Goal: Task Accomplishment & Management: Complete application form

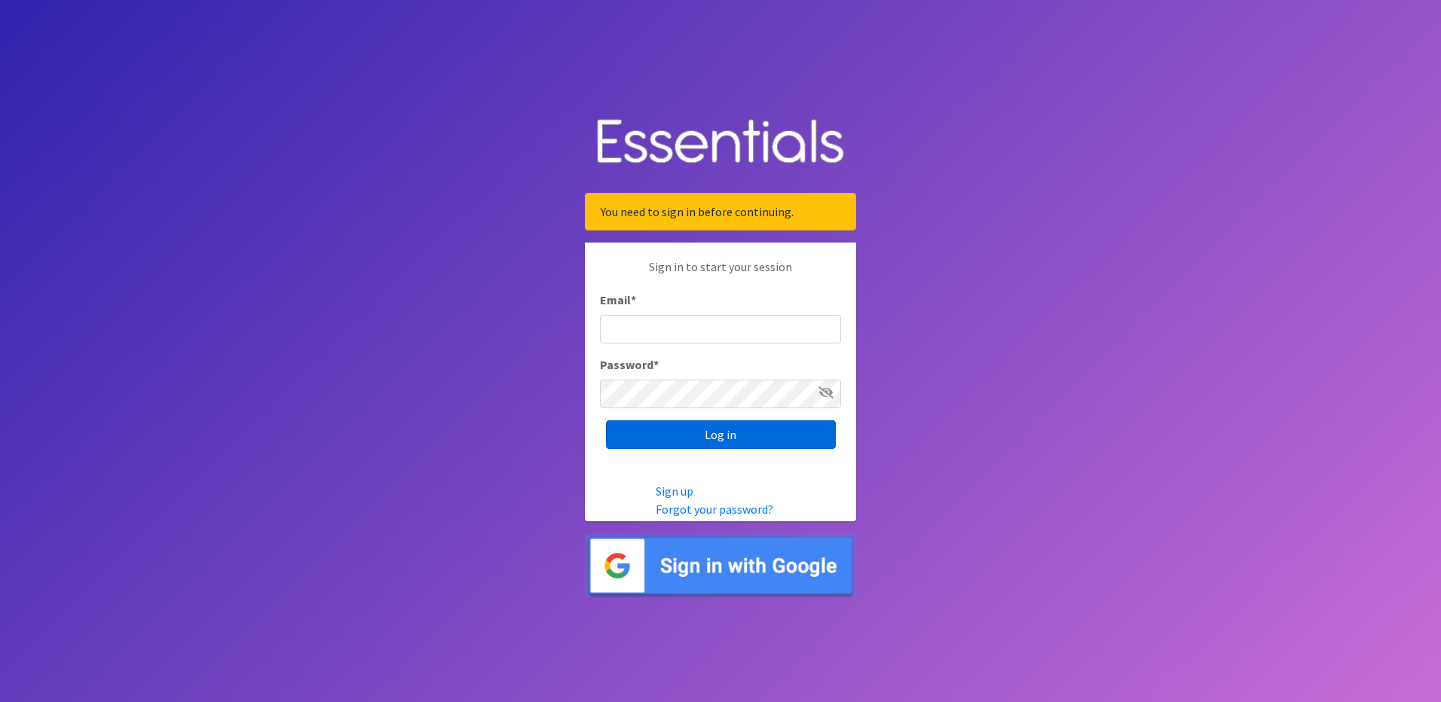
type input "[PERSON_NAME][EMAIL_ADDRESS][PERSON_NAME][DOMAIN_NAME]"
click at [703, 438] on input "Log in" at bounding box center [721, 434] width 230 height 29
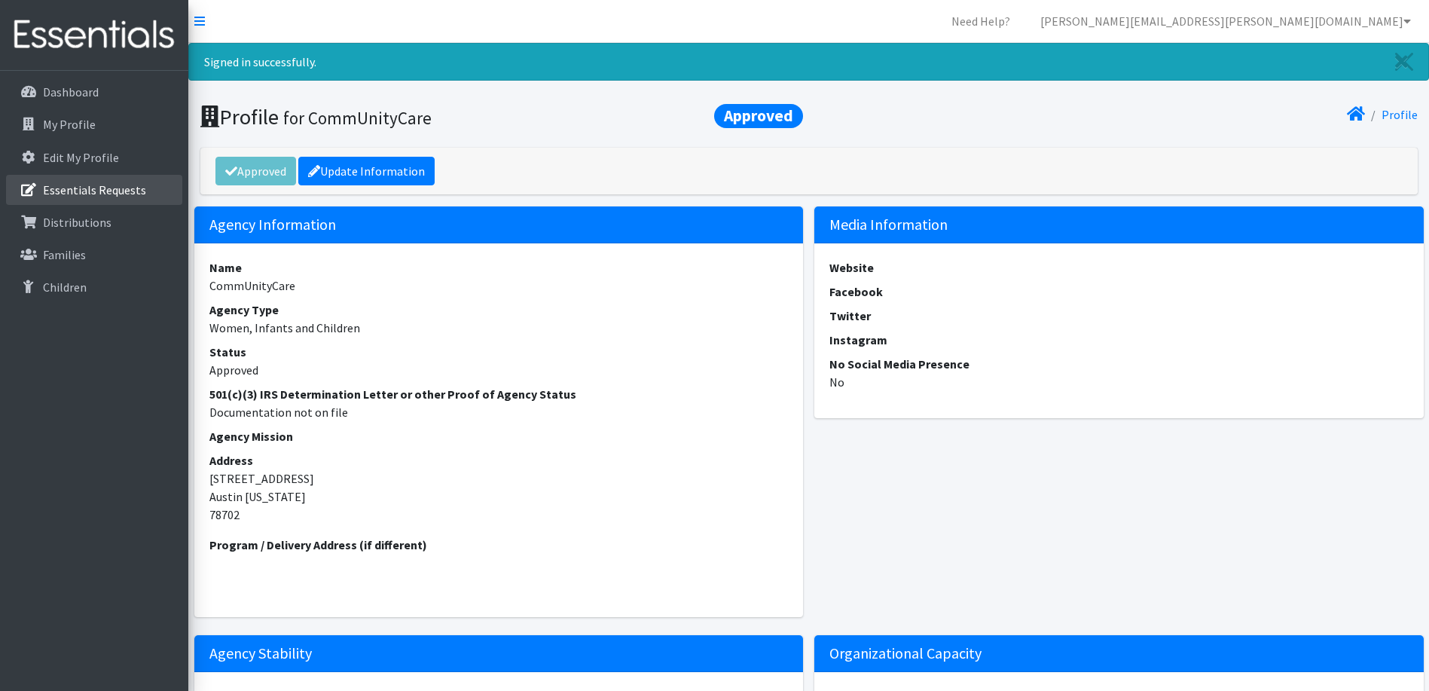
click at [116, 192] on p "Essentials Requests" at bounding box center [94, 189] width 103 height 15
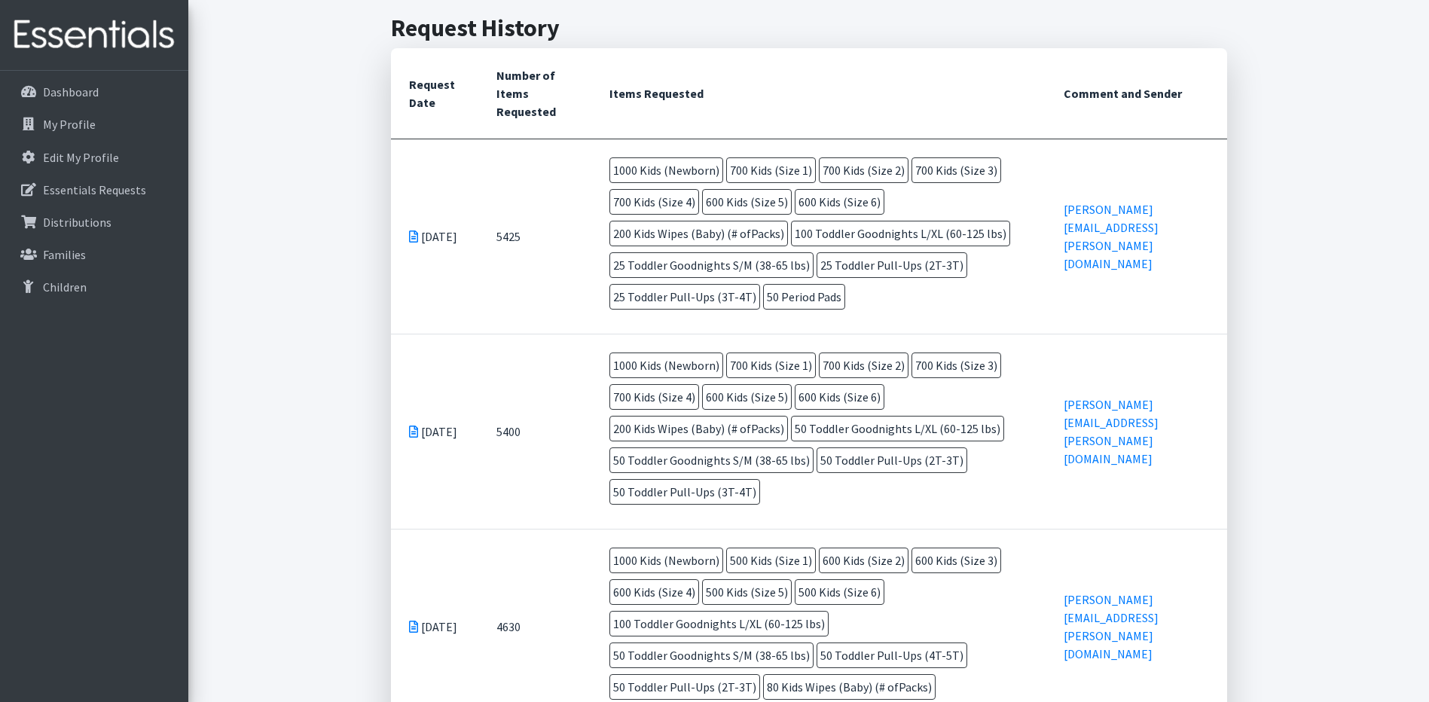
scroll to position [226, 0]
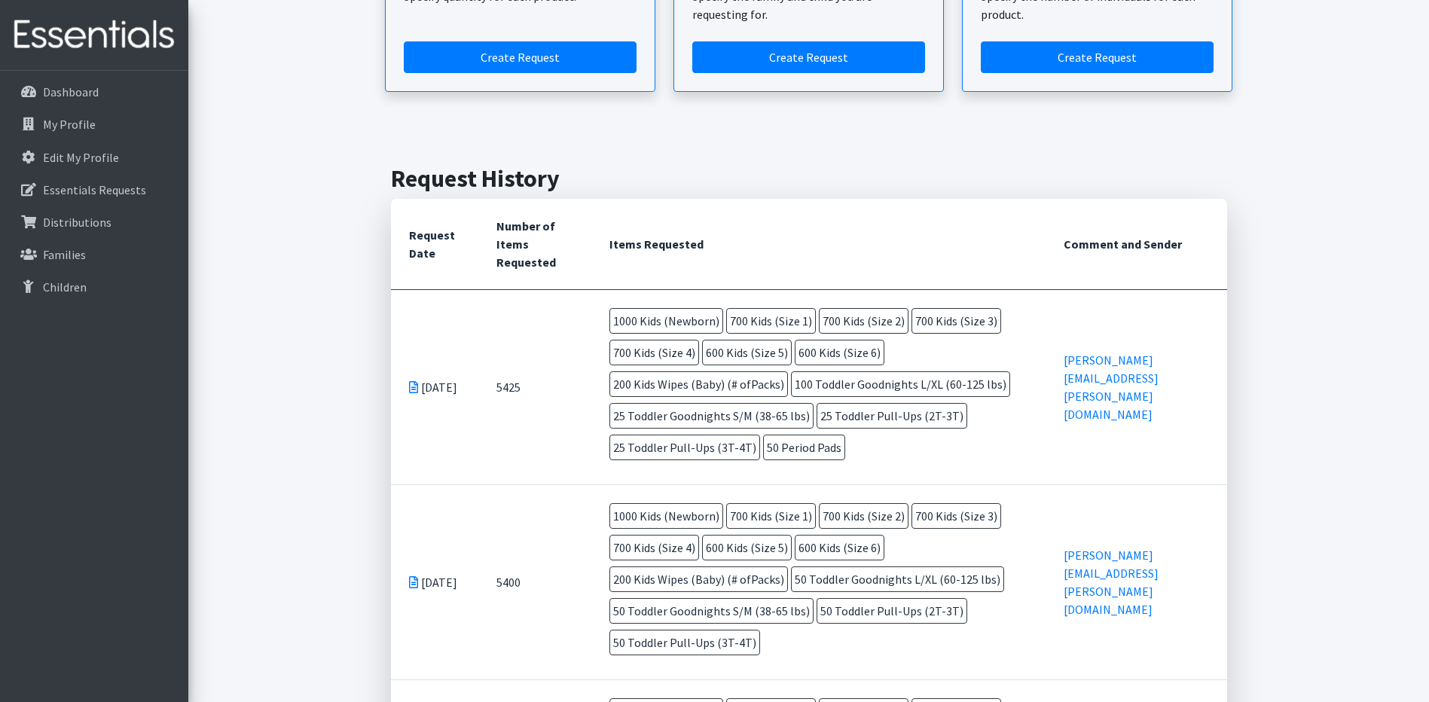
drag, startPoint x: 858, startPoint y: 539, endPoint x: 874, endPoint y: 550, distance: 19.0
click at [861, 529] on span "700 Kids (Size 2)" at bounding box center [864, 516] width 90 height 26
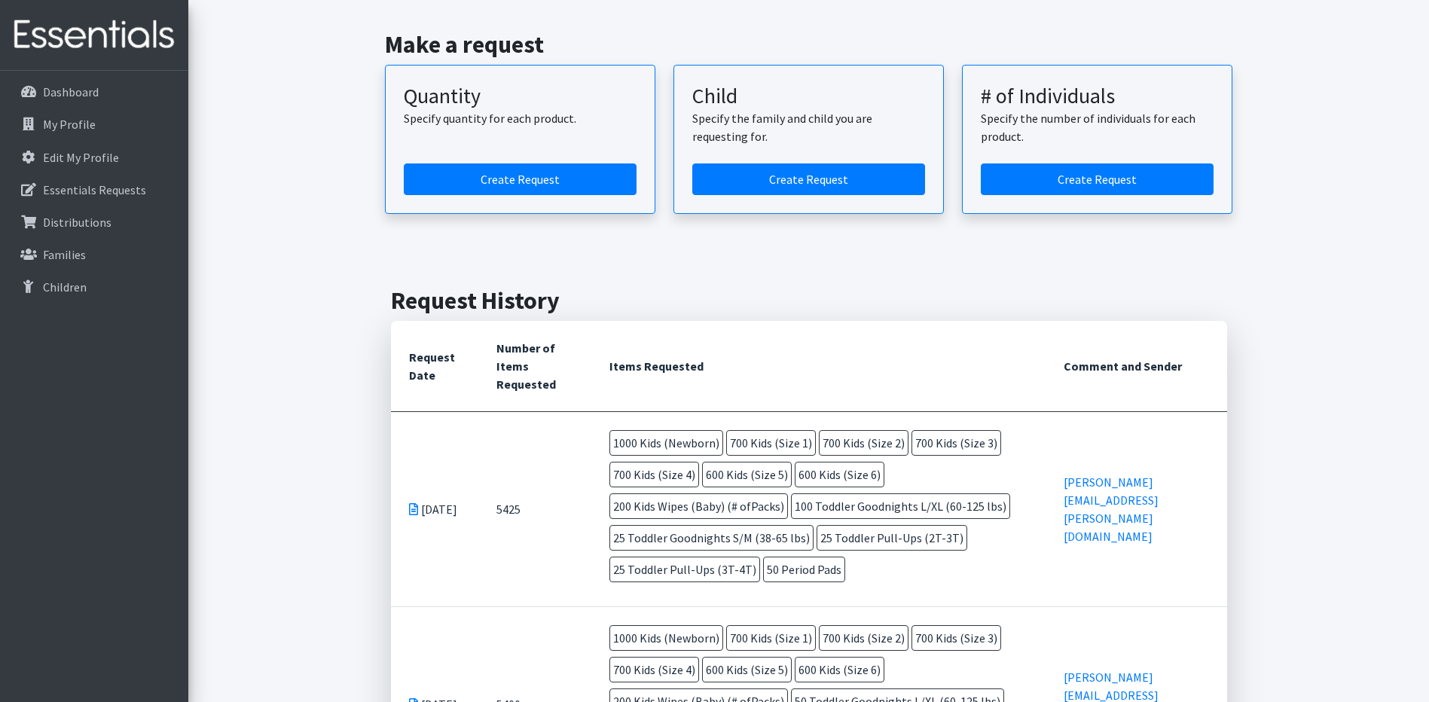
scroll to position [0, 0]
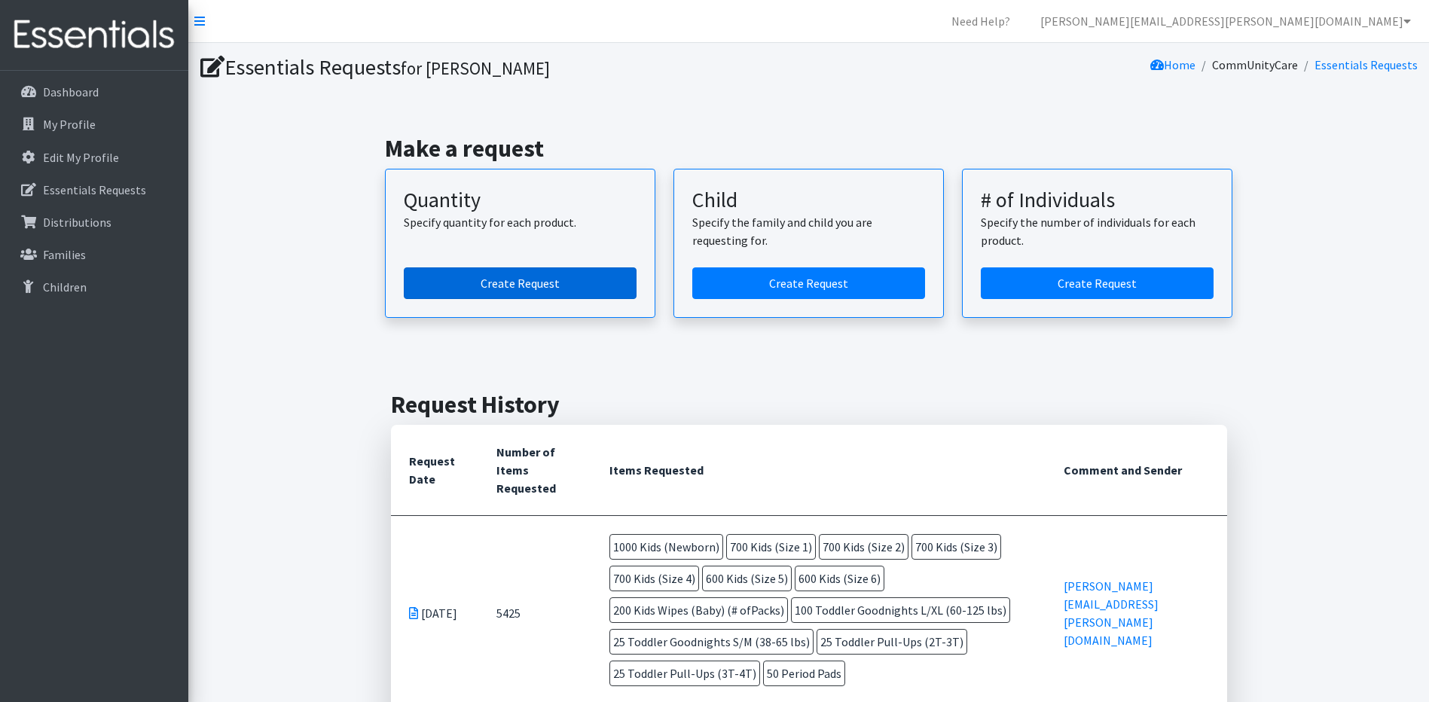
click at [507, 280] on link "Create Request" at bounding box center [520, 283] width 233 height 32
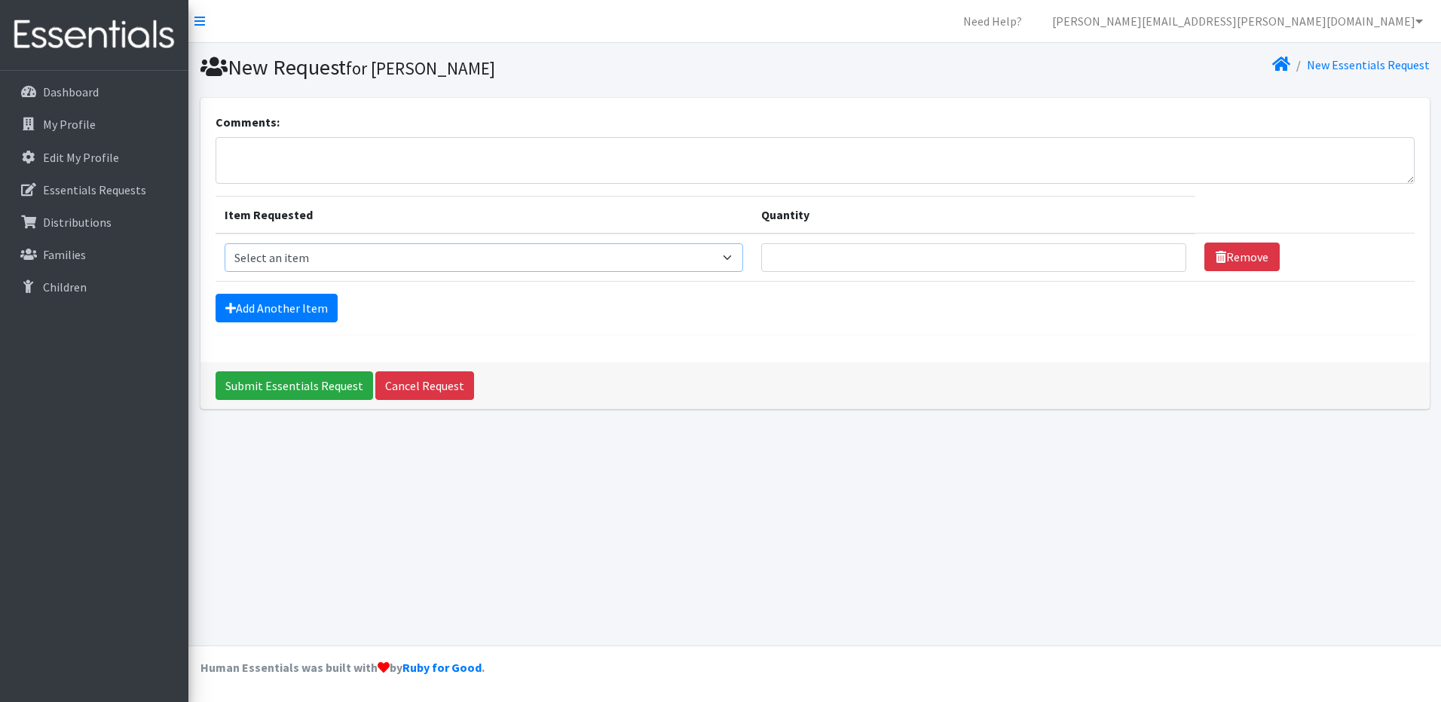
click at [438, 267] on select "Select an item Baby Formula Kids (Newborn) Kids (Preemie) Kids (Size 1) Kids (S…" at bounding box center [484, 257] width 518 height 29
select select "451"
click at [225, 243] on select "Select an item Baby Formula Kids (Newborn) Kids (Preemie) Kids (Size 1) Kids (S…" at bounding box center [484, 257] width 518 height 29
click at [799, 259] on input "Quantity" at bounding box center [973, 257] width 425 height 29
type input "800"
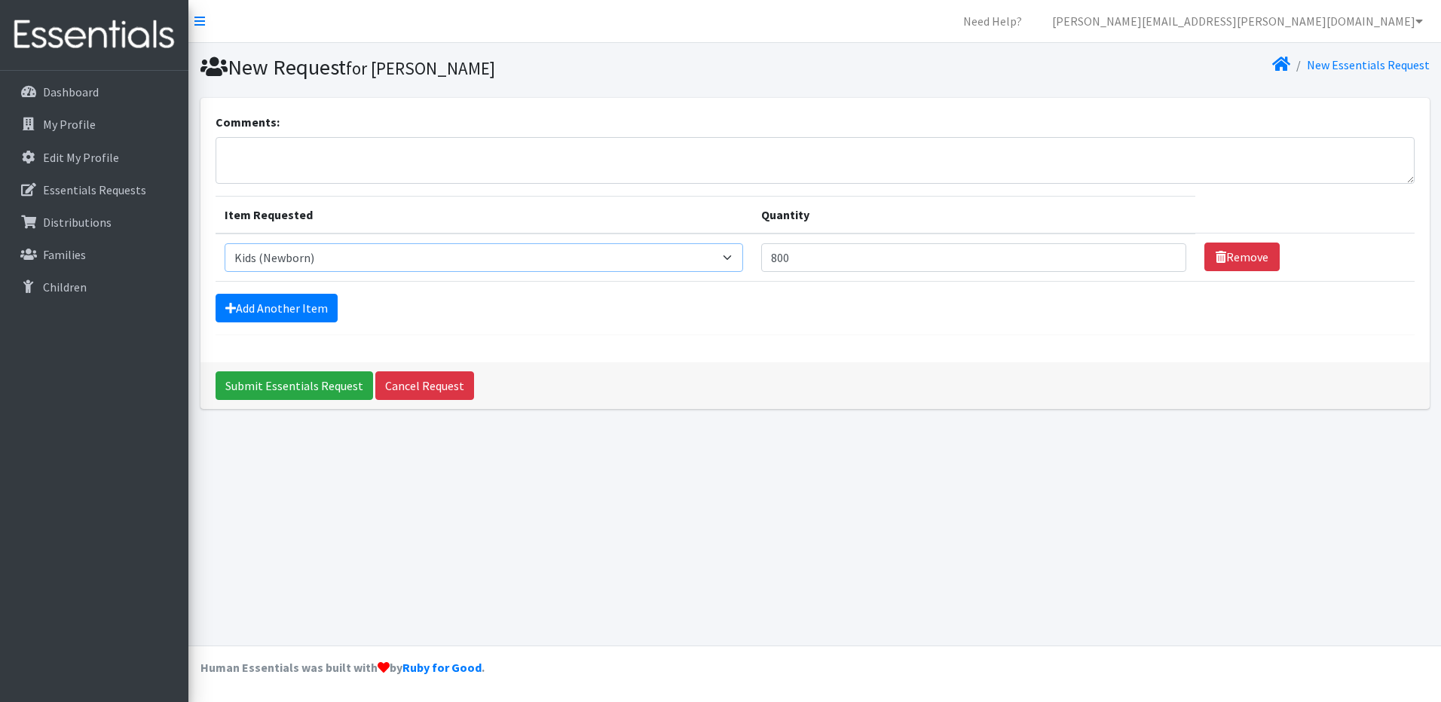
drag, startPoint x: 739, startPoint y: 262, endPoint x: 717, endPoint y: 273, distance: 24.3
click at [739, 262] on select "Select an item Baby Formula Kids (Newborn) Kids (Preemie) Kids (Size 1) Kids (S…" at bounding box center [484, 257] width 518 height 29
click at [225, 243] on select "Select an item Baby Formula Kids (Newborn) Kids (Preemie) Kids (Size 1) Kids (S…" at bounding box center [484, 257] width 518 height 29
click at [298, 311] on link "Add Another Item" at bounding box center [276, 308] width 122 height 29
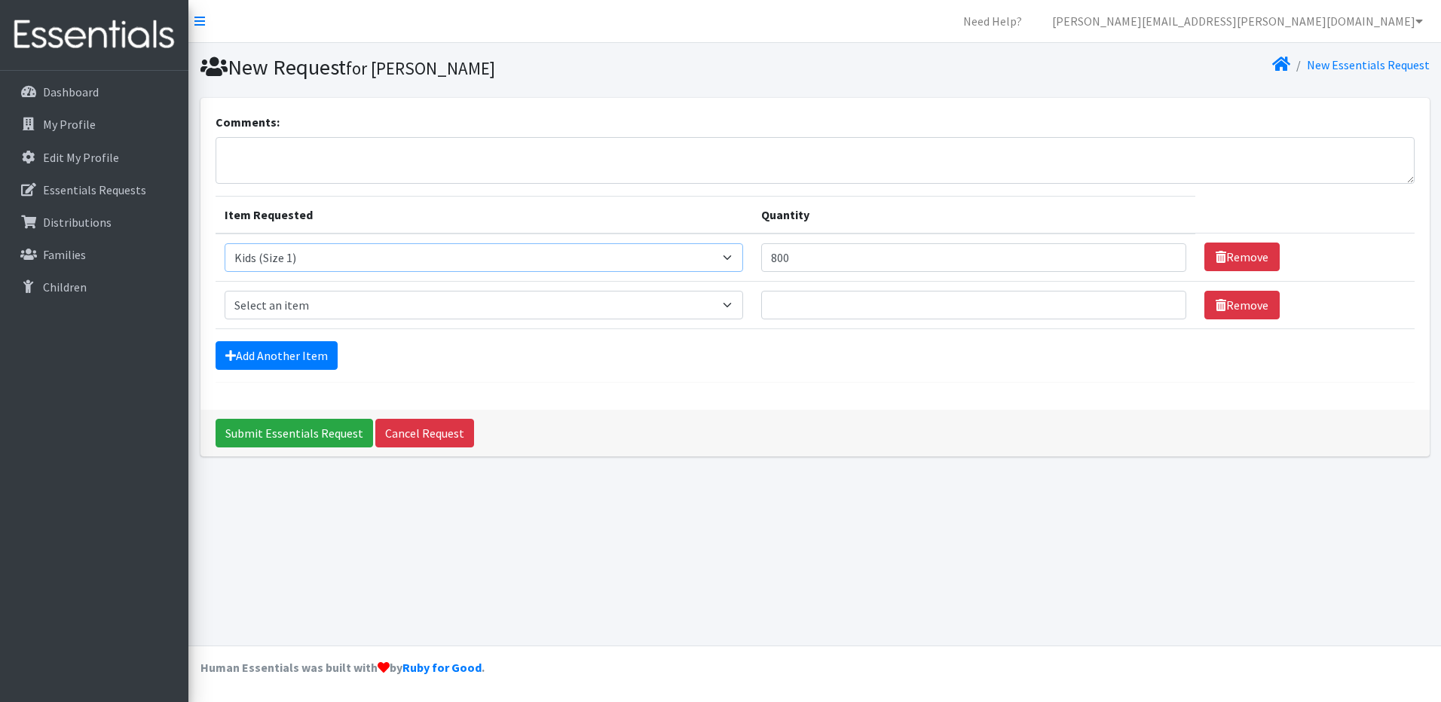
drag, startPoint x: 407, startPoint y: 252, endPoint x: 497, endPoint y: 254, distance: 90.4
click at [407, 252] on select "Select an item Baby Formula Kids (Newborn) Kids (Preemie) Kids (Size 1) Kids (S…" at bounding box center [484, 257] width 518 height 29
select select "451"
click at [225, 243] on select "Select an item Baby Formula Kids (Newborn) Kids (Preemie) Kids (Size 1) Kids (S…" at bounding box center [484, 257] width 518 height 29
click at [333, 298] on select "Select an item Baby Formula Kids (Newborn) Kids (Preemie) Kids (Size 1) Kids (S…" at bounding box center [484, 305] width 518 height 29
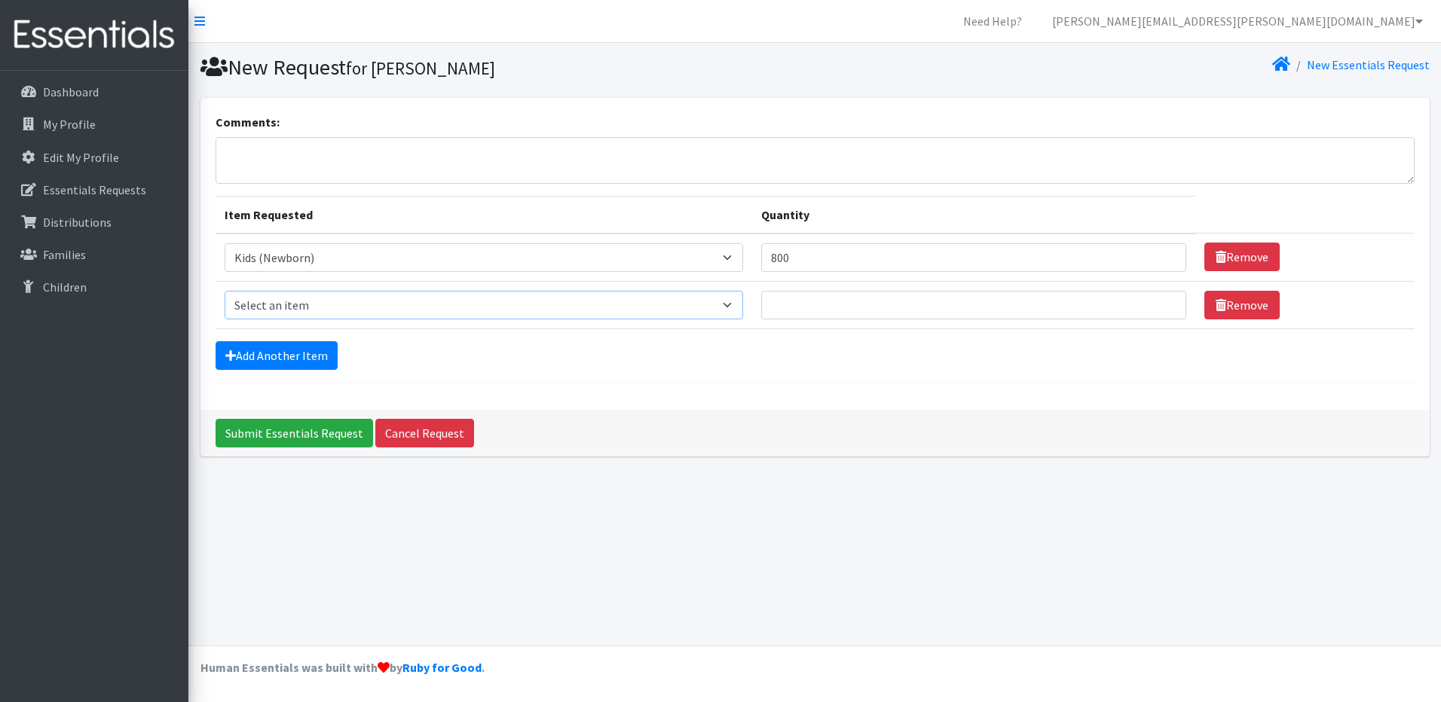
select select "453"
click at [225, 291] on select "Select an item Baby Formula Kids (Newborn) Kids (Preemie) Kids (Size 1) Kids (S…" at bounding box center [484, 305] width 518 height 29
click at [811, 299] on input "Quantity" at bounding box center [973, 305] width 425 height 29
type input "800"
click at [280, 354] on link "Add Another Item" at bounding box center [276, 355] width 122 height 29
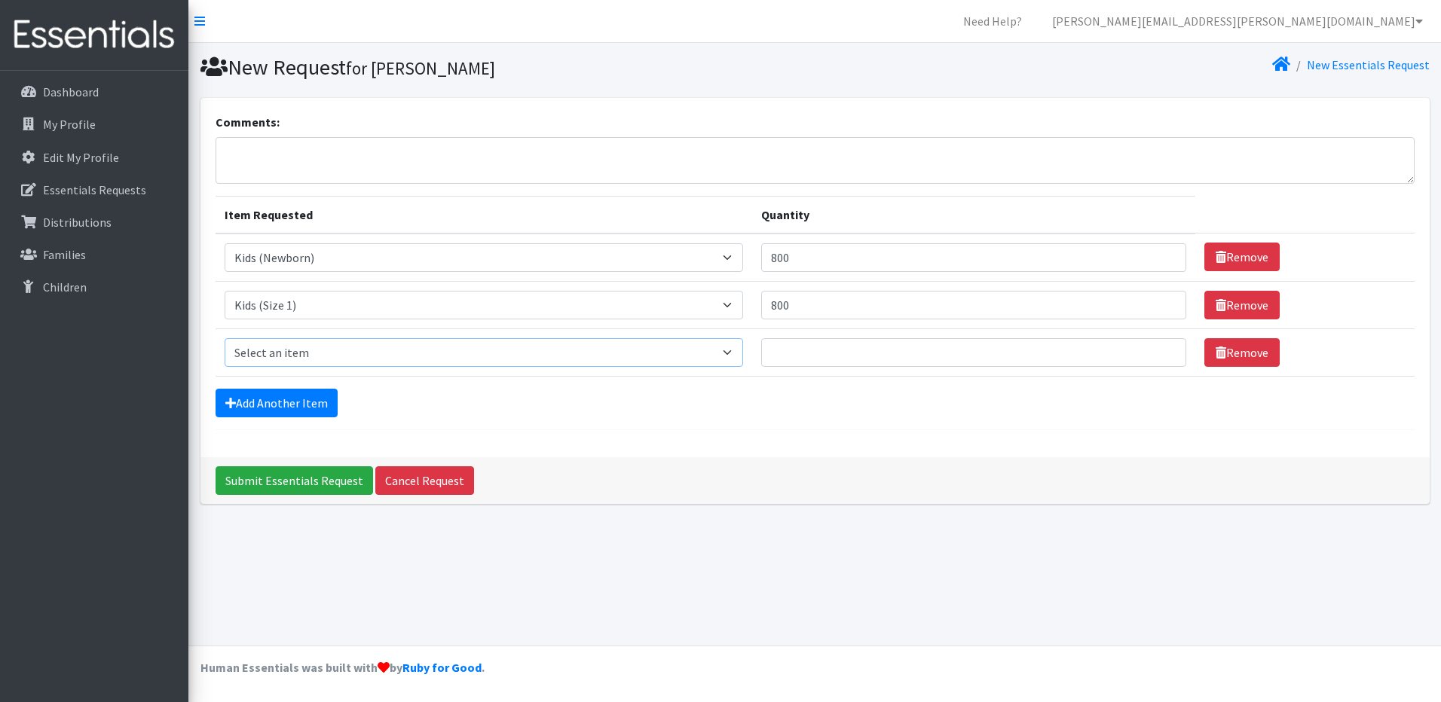
drag, startPoint x: 301, startPoint y: 356, endPoint x: 325, endPoint y: 356, distance: 24.9
click at [301, 356] on select "Select an item Baby Formula Kids (Newborn) Kids (Preemie) Kids (Size 1) Kids (S…" at bounding box center [484, 352] width 518 height 29
select select "440"
click at [225, 338] on select "Select an item Baby Formula Kids (Newborn) Kids (Preemie) Kids (Size 1) Kids (S…" at bounding box center [484, 352] width 518 height 29
click at [866, 345] on input "Quantity" at bounding box center [973, 352] width 425 height 29
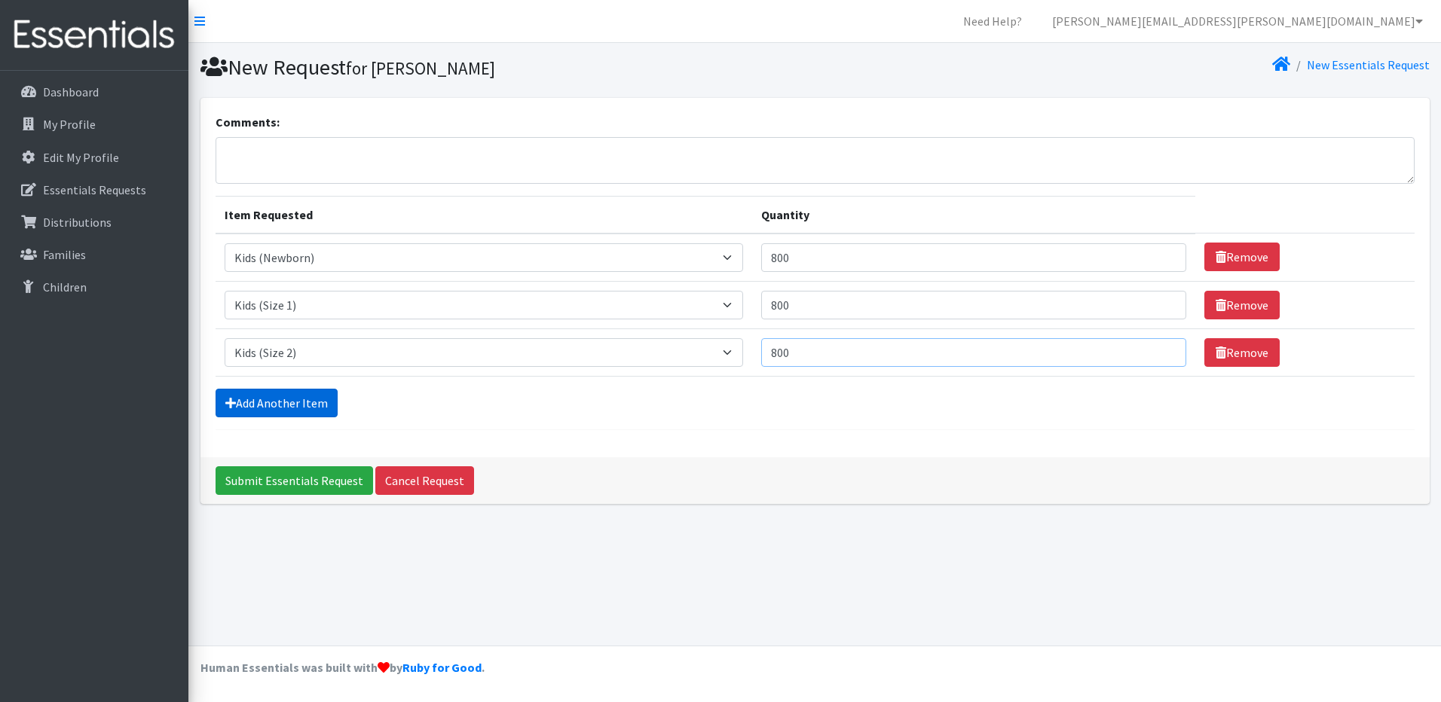
type input "800"
click at [289, 403] on link "Add Another Item" at bounding box center [276, 403] width 122 height 29
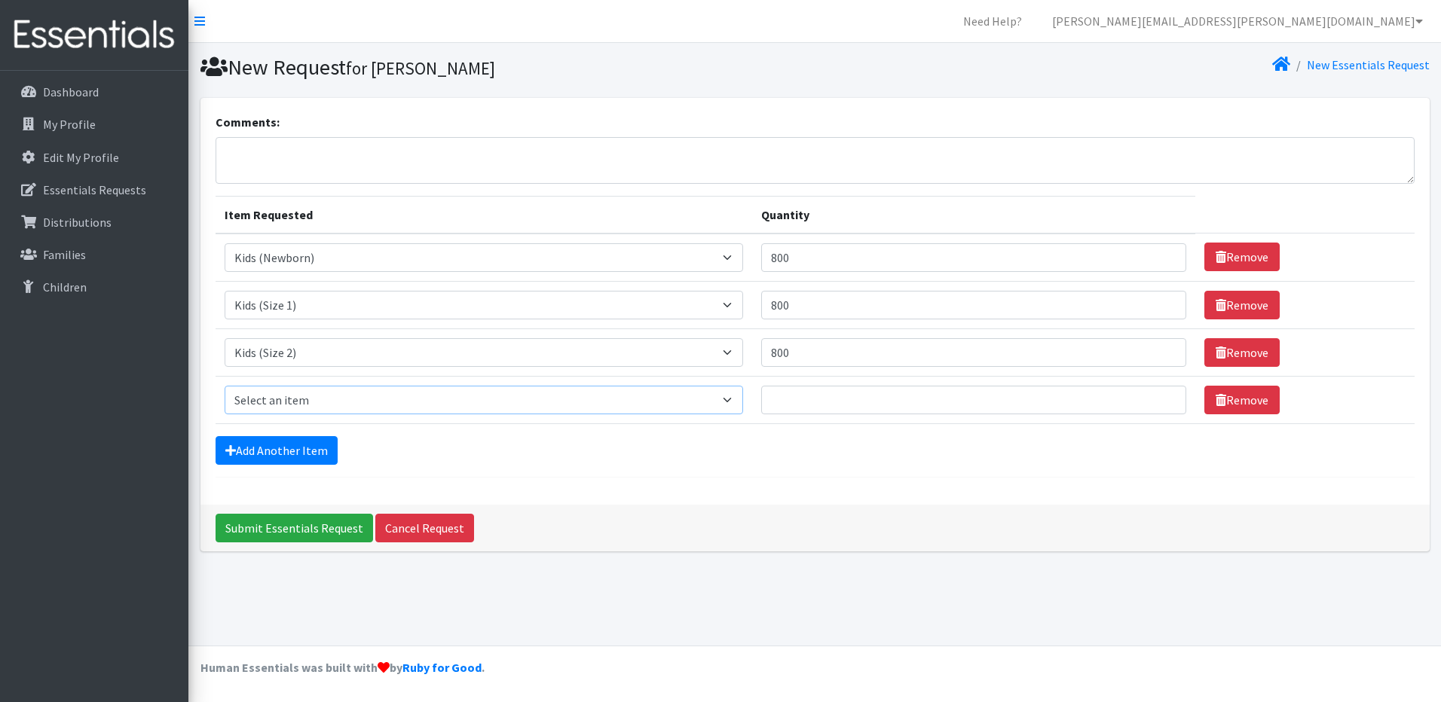
drag, startPoint x: 297, startPoint y: 393, endPoint x: 307, endPoint y: 394, distance: 9.9
click at [297, 393] on select "Select an item Baby Formula Kids (Newborn) Kids (Preemie) Kids (Size 1) Kids (S…" at bounding box center [484, 400] width 518 height 29
select select "442"
click at [225, 386] on select "Select an item Baby Formula Kids (Newborn) Kids (Preemie) Kids (Size 1) Kids (S…" at bounding box center [484, 400] width 518 height 29
drag, startPoint x: 888, startPoint y: 406, endPoint x: 879, endPoint y: 401, distance: 9.8
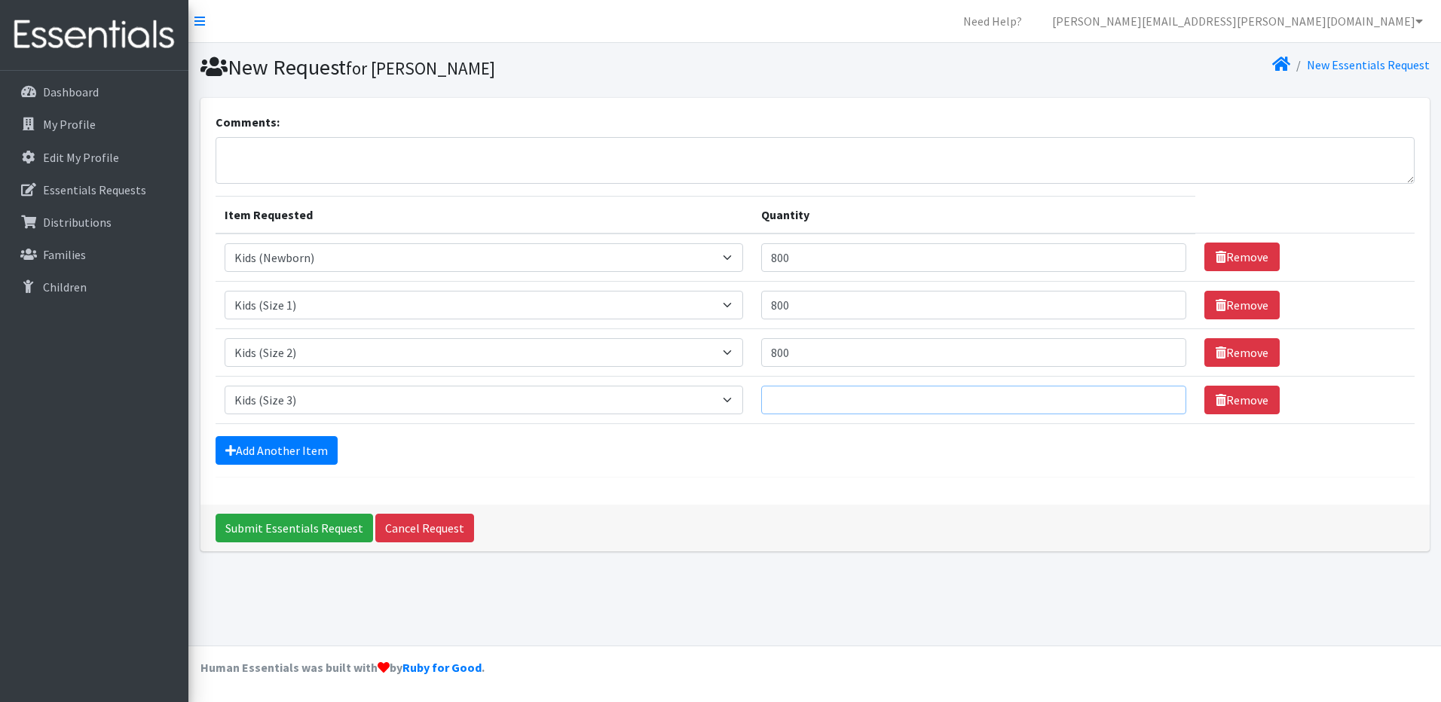
click at [886, 405] on input "Quantity" at bounding box center [973, 400] width 425 height 29
type input "800"
click at [323, 451] on link "Add Another Item" at bounding box center [276, 450] width 122 height 29
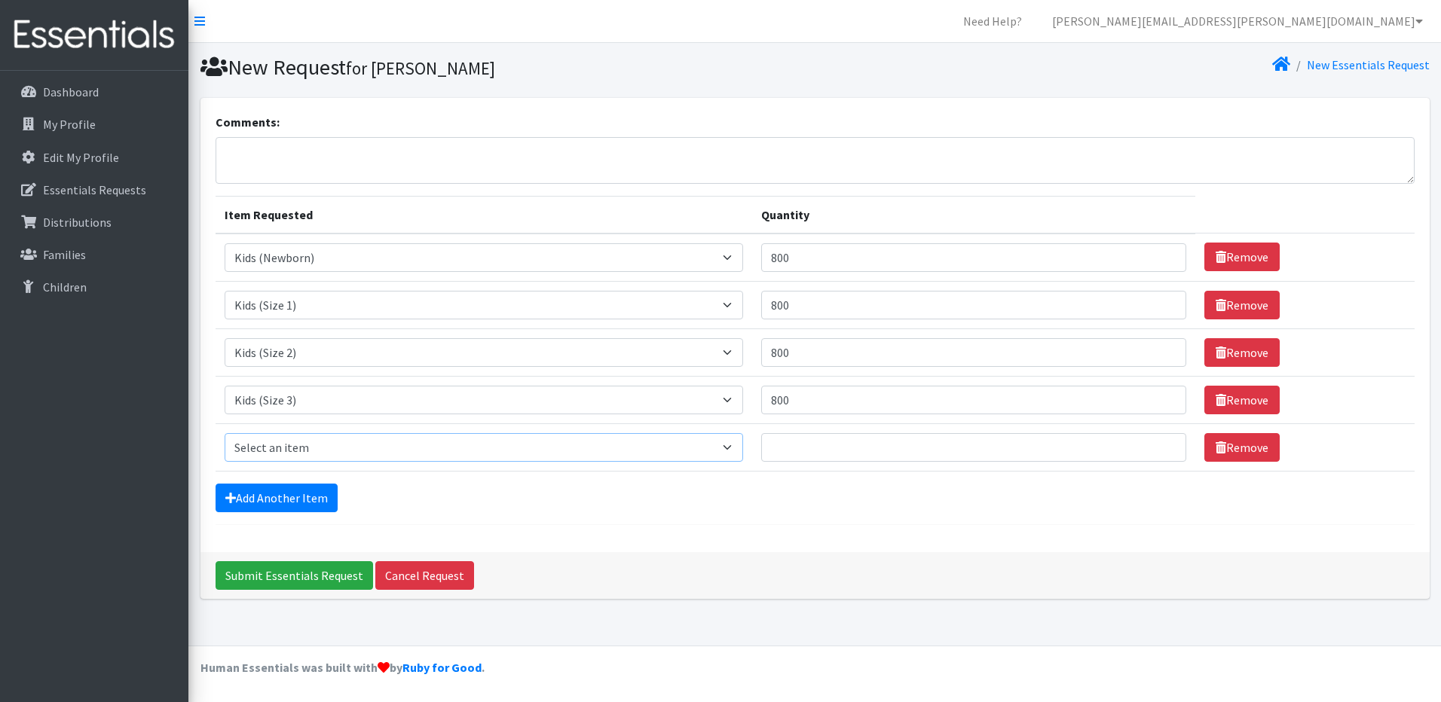
drag, startPoint x: 345, startPoint y: 450, endPoint x: 453, endPoint y: 455, distance: 107.9
click at [345, 450] on select "Select an item Baby Formula Kids (Newborn) Kids (Preemie) Kids (Size 1) Kids (S…" at bounding box center [484, 447] width 518 height 29
select select "459"
click at [225, 433] on select "Select an item Baby Formula Kids (Newborn) Kids (Preemie) Kids (Size 1) Kids (S…" at bounding box center [484, 447] width 518 height 29
click at [812, 442] on input "Quantity" at bounding box center [973, 447] width 425 height 29
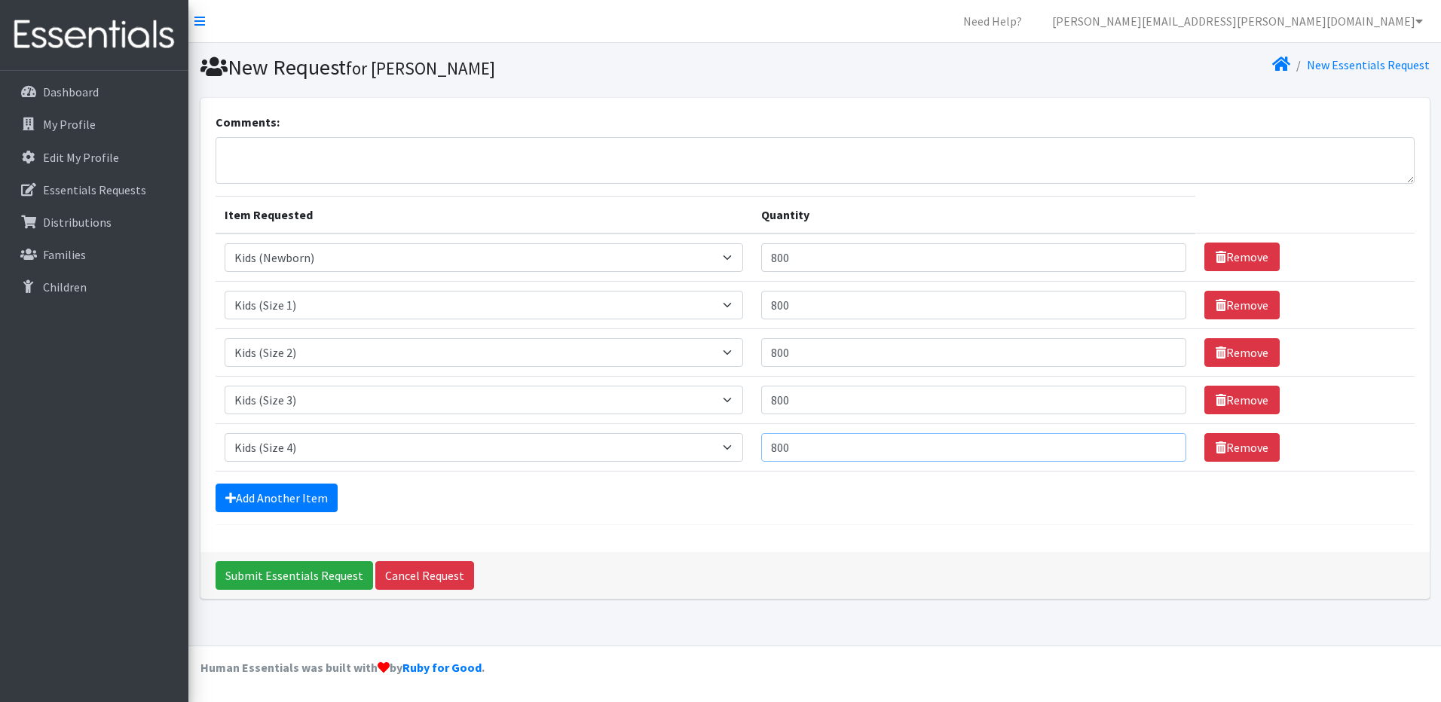
drag, startPoint x: 809, startPoint y: 449, endPoint x: 746, endPoint y: 440, distance: 63.9
click at [747, 440] on tr "Item Requested Select an item Baby Formula Kids (Newborn) Kids (Preemie) Kids (…" at bounding box center [814, 446] width 1199 height 47
type input "700"
click at [299, 502] on link "Add Another Item" at bounding box center [276, 498] width 122 height 29
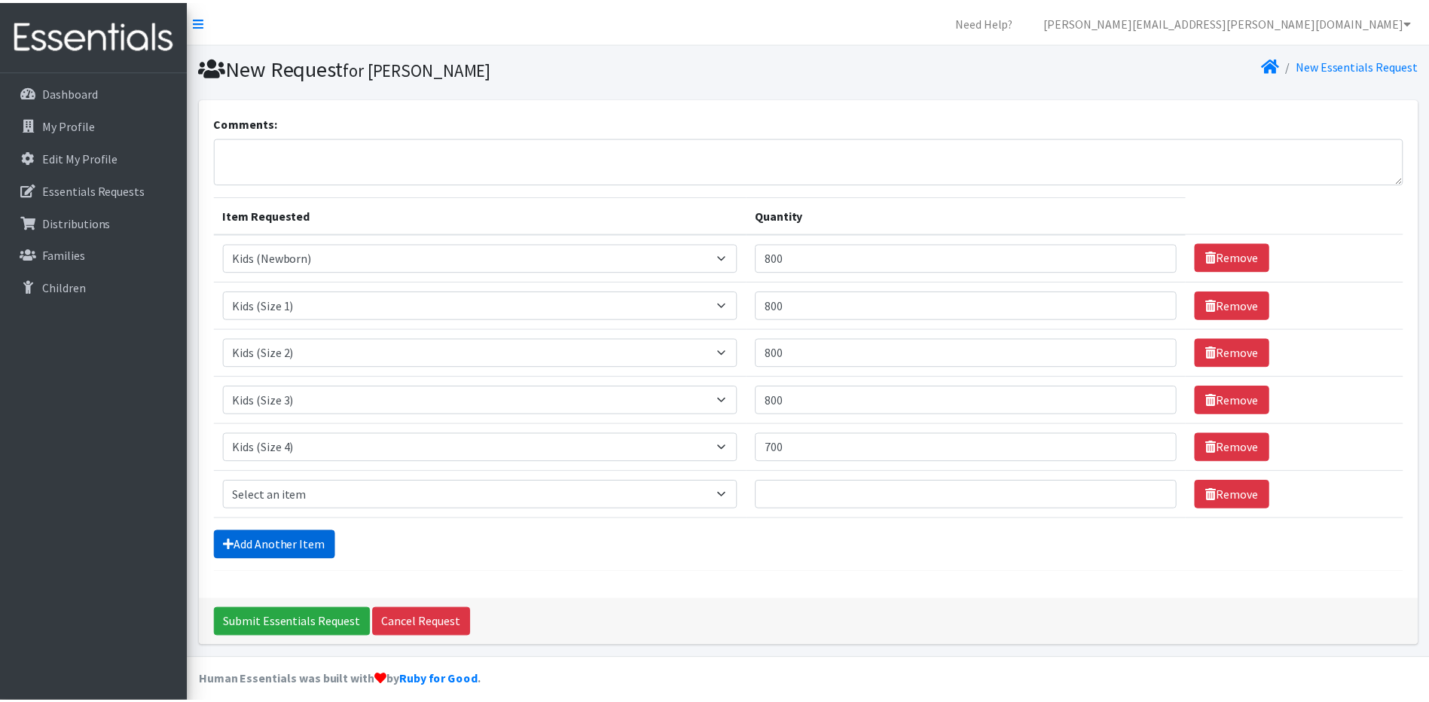
scroll to position [13, 0]
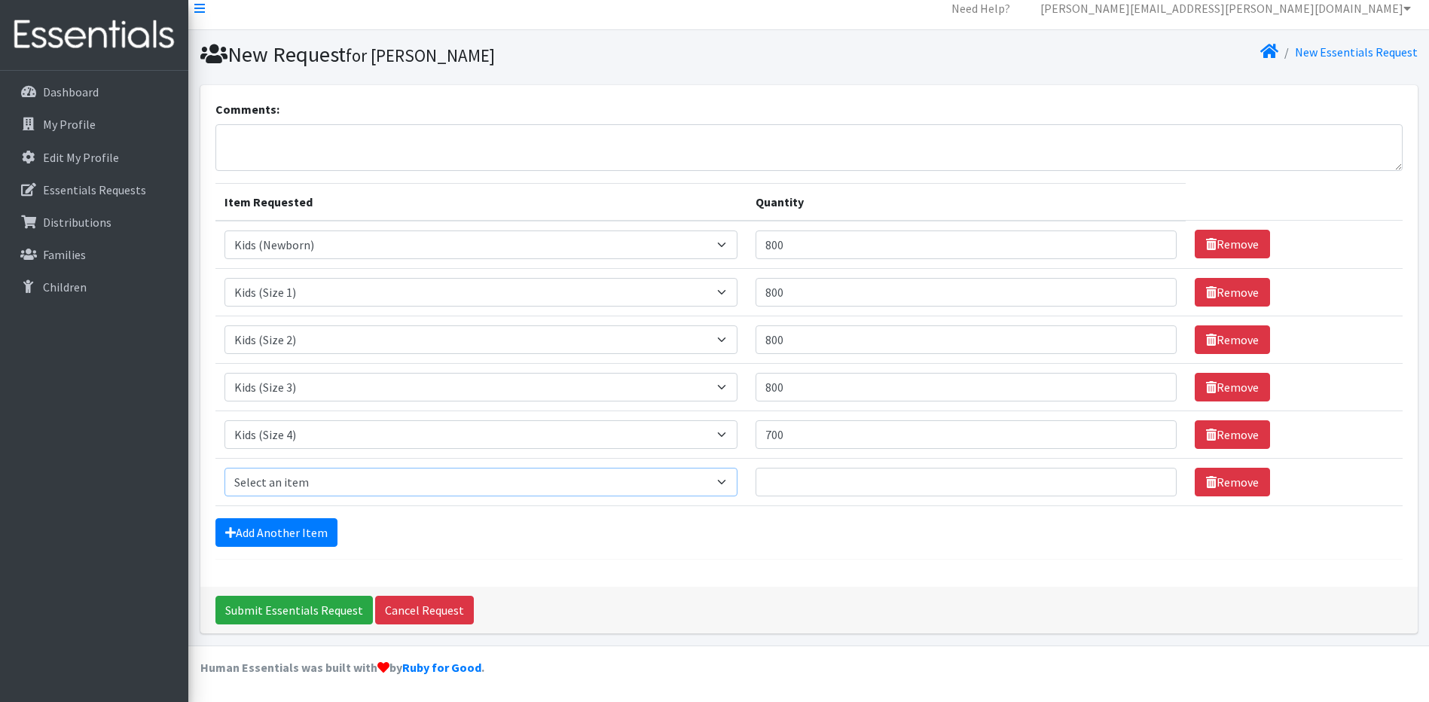
click at [292, 487] on select "Select an item Baby Formula Kids (Newborn) Kids (Preemie) Kids (Size 1) Kids (S…" at bounding box center [482, 482] width 514 height 29
select select "460"
click at [225, 468] on select "Select an item Baby Formula Kids (Newborn) Kids (Preemie) Kids (Size 1) Kids (S…" at bounding box center [482, 482] width 514 height 29
click at [803, 475] on input "Quantity" at bounding box center [966, 482] width 421 height 29
type input "700"
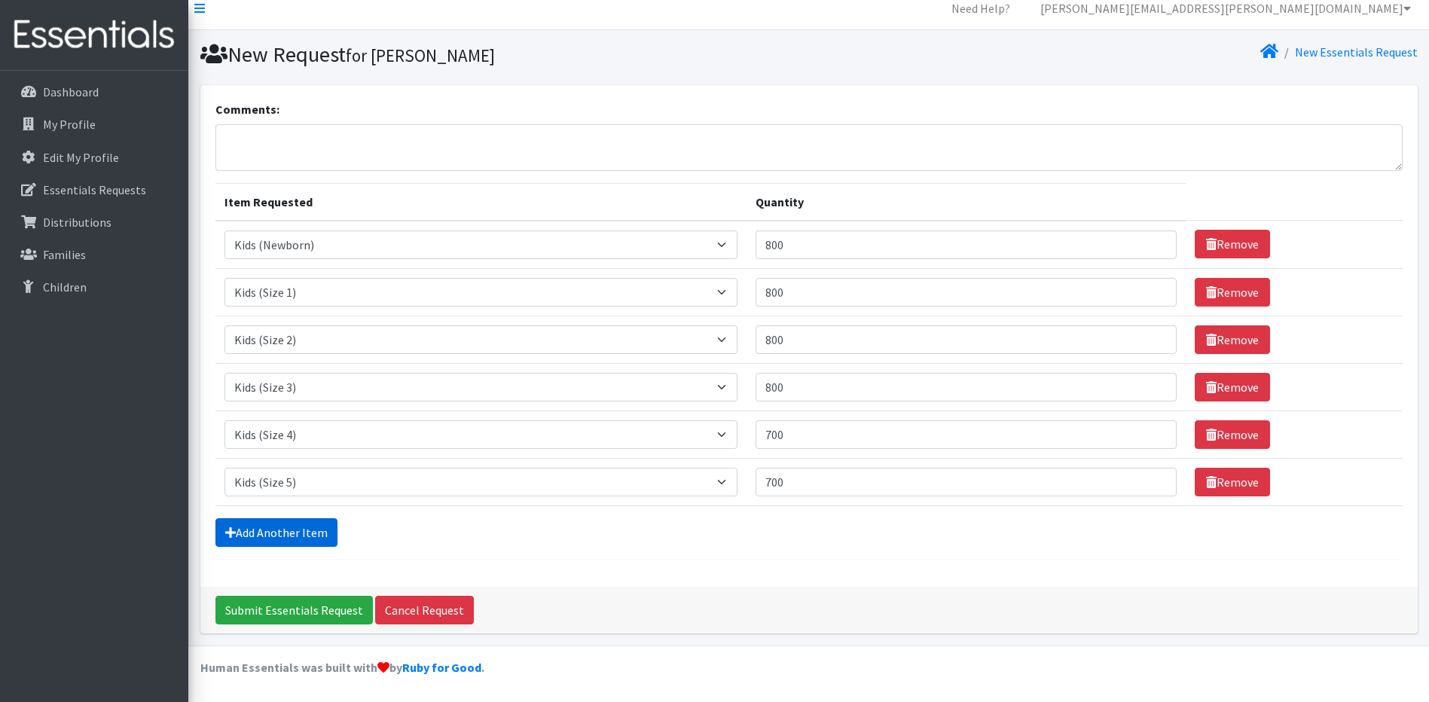
click at [304, 542] on link "Add Another Item" at bounding box center [276, 532] width 122 height 29
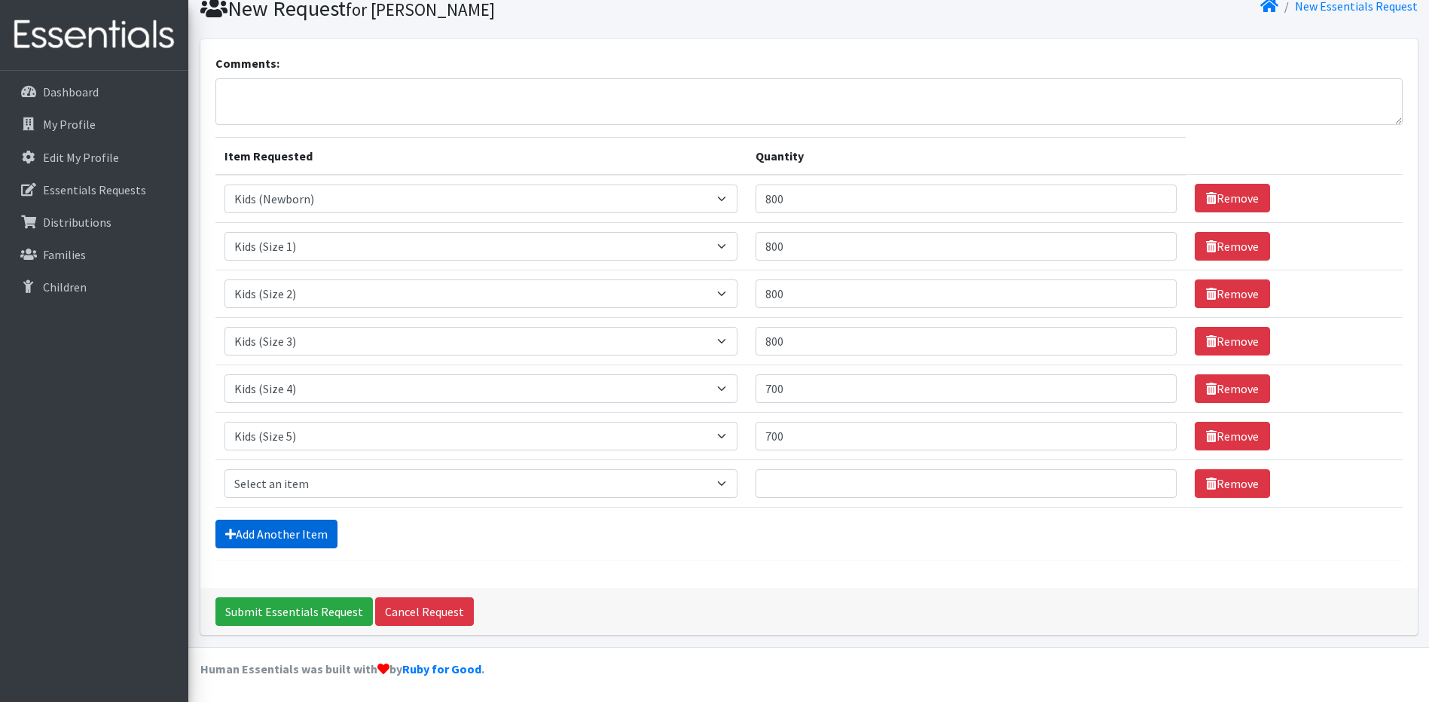
scroll to position [60, 0]
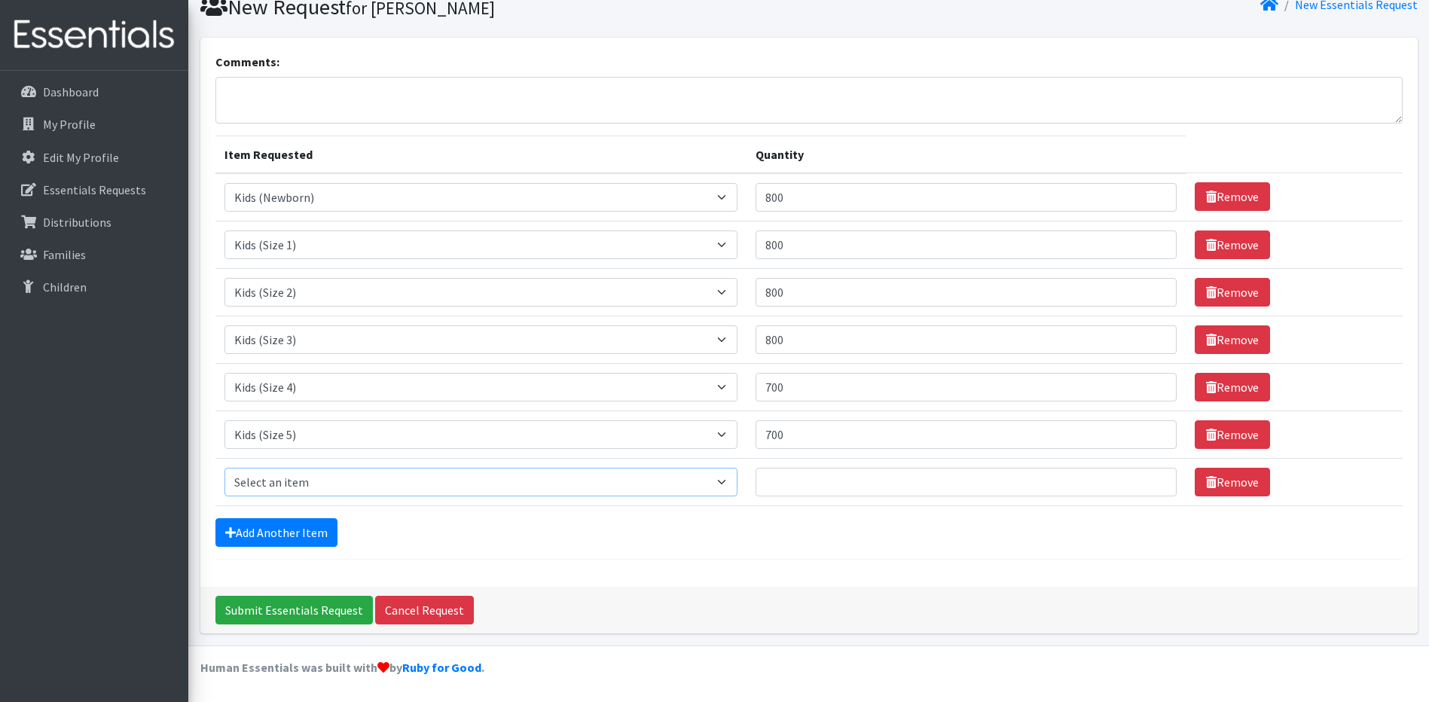
click at [317, 490] on select "Select an item Baby Formula Kids (Newborn) Kids (Preemie) Kids (Size 1) Kids (S…" at bounding box center [482, 482] width 514 height 29
select select "462"
click at [225, 468] on select "Select an item Baby Formula Kids (Newborn) Kids (Preemie) Kids (Size 1) Kids (S…" at bounding box center [482, 482] width 514 height 29
click at [872, 487] on input "Quantity" at bounding box center [966, 482] width 421 height 29
type input "700"
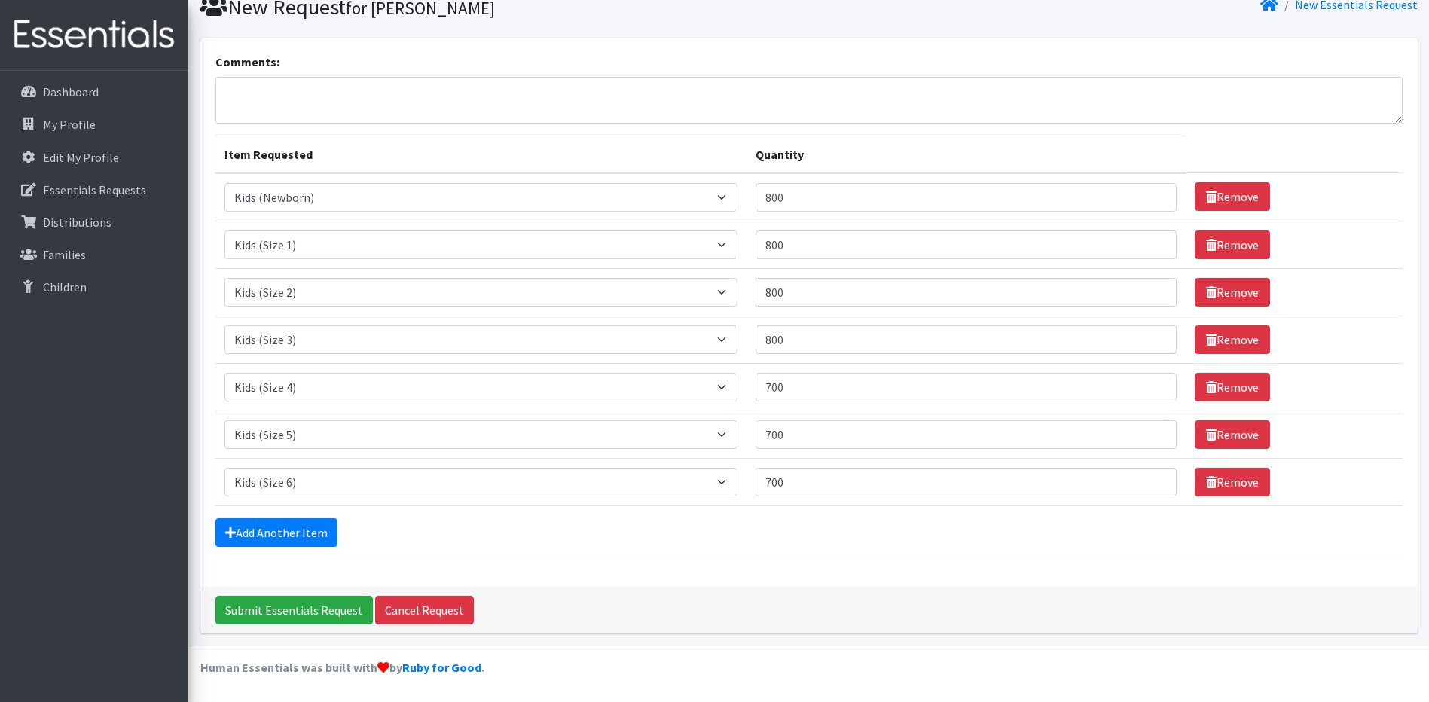
click at [836, 548] on form "Comments: Item Requested Quantity Item Requested Select an item Baby Formula Ki…" at bounding box center [808, 306] width 1187 height 507
drag, startPoint x: 802, startPoint y: 197, endPoint x: 739, endPoint y: 206, distance: 64.0
click at [740, 204] on tr "Item Requested Select an item Baby Formula Kids (Newborn) Kids (Preemie) Kids (…" at bounding box center [808, 197] width 1187 height 48
type input "700"
click at [837, 249] on input "800" at bounding box center [966, 245] width 421 height 29
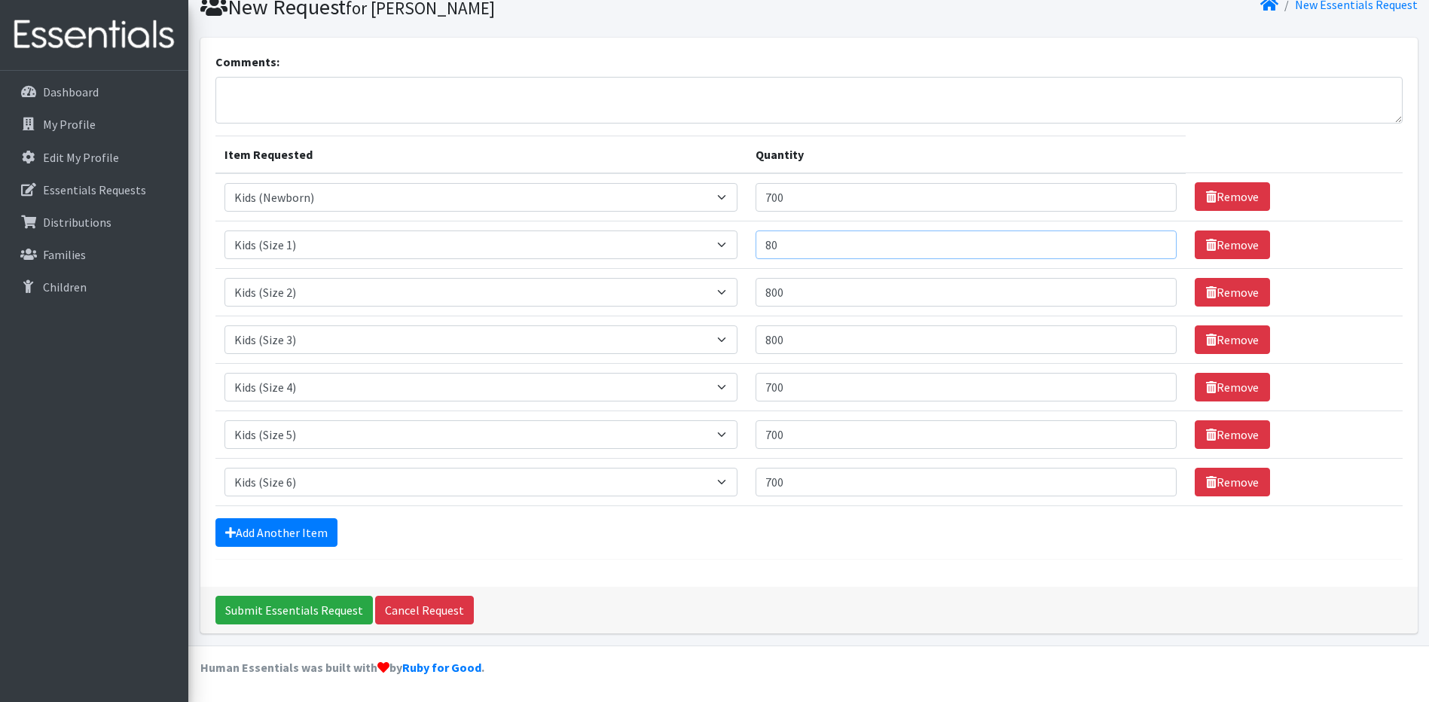
type input "8"
type input "700"
click at [815, 289] on input "800" at bounding box center [966, 292] width 421 height 29
type input "8"
type input "700"
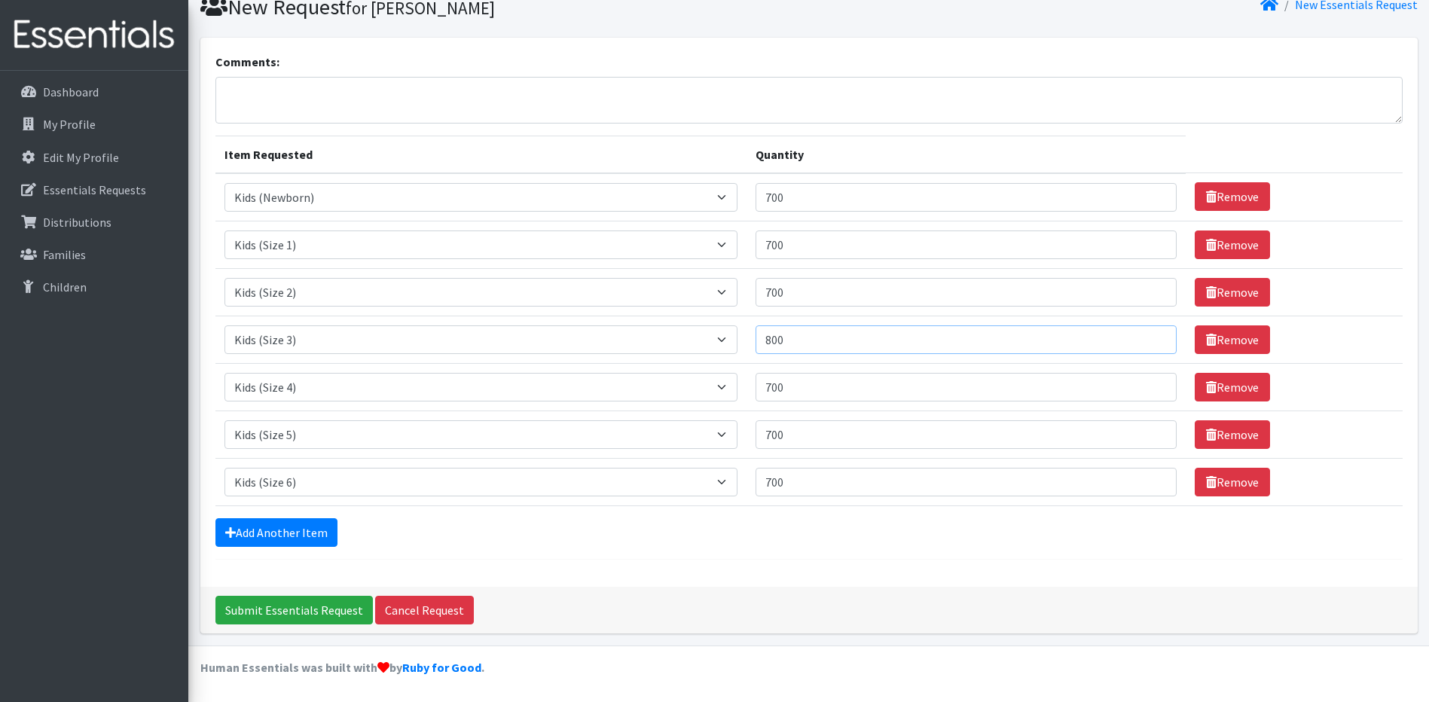
click at [827, 348] on input "800" at bounding box center [966, 339] width 421 height 29
type input "8"
type input "500"
click at [801, 388] on input "700" at bounding box center [966, 387] width 421 height 29
drag, startPoint x: 801, startPoint y: 388, endPoint x: 758, endPoint y: 383, distance: 43.3
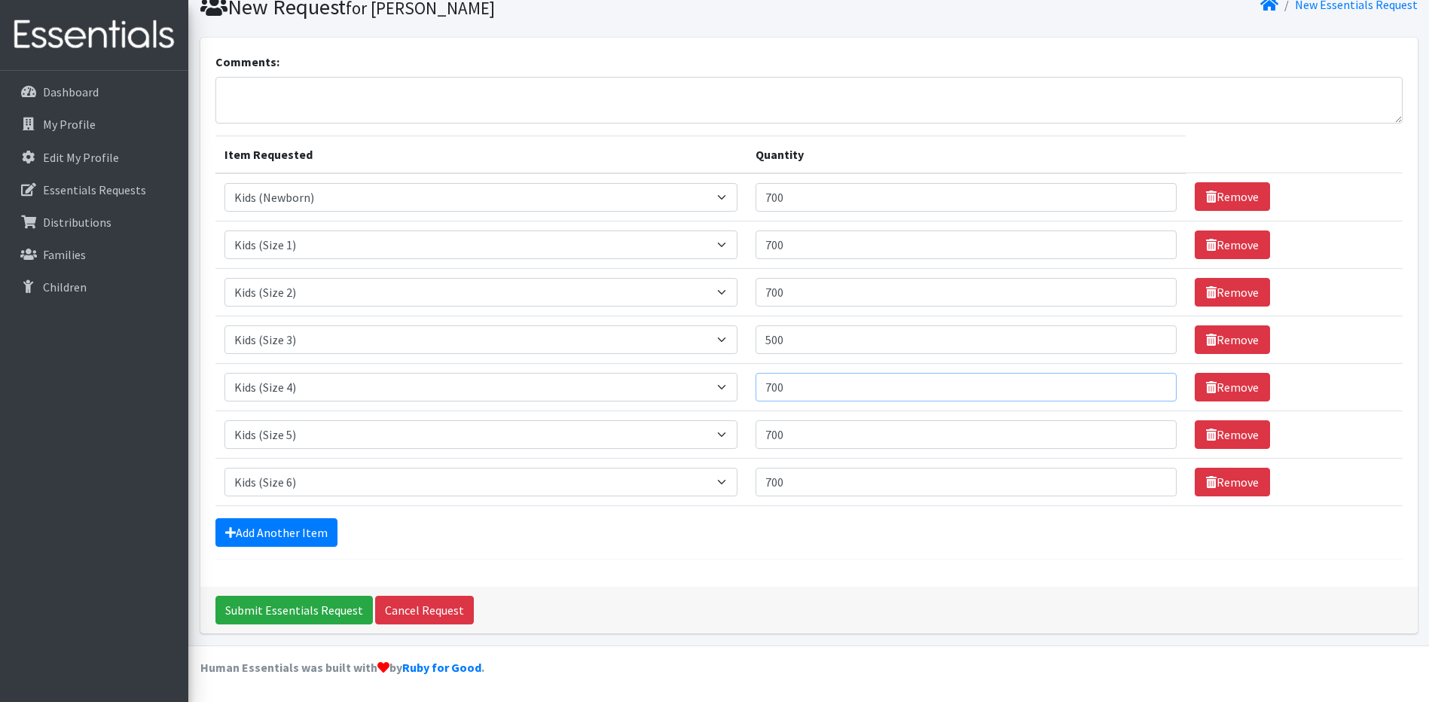
click at [759, 383] on td "Quantity 700" at bounding box center [966, 386] width 439 height 47
type input "500"
drag, startPoint x: 811, startPoint y: 429, endPoint x: 729, endPoint y: 438, distance: 82.6
click at [729, 438] on tr "Item Requested Select an item Baby Formula Kids (Newborn) Kids (Preemie) Kids (…" at bounding box center [808, 434] width 1187 height 47
type input "500"
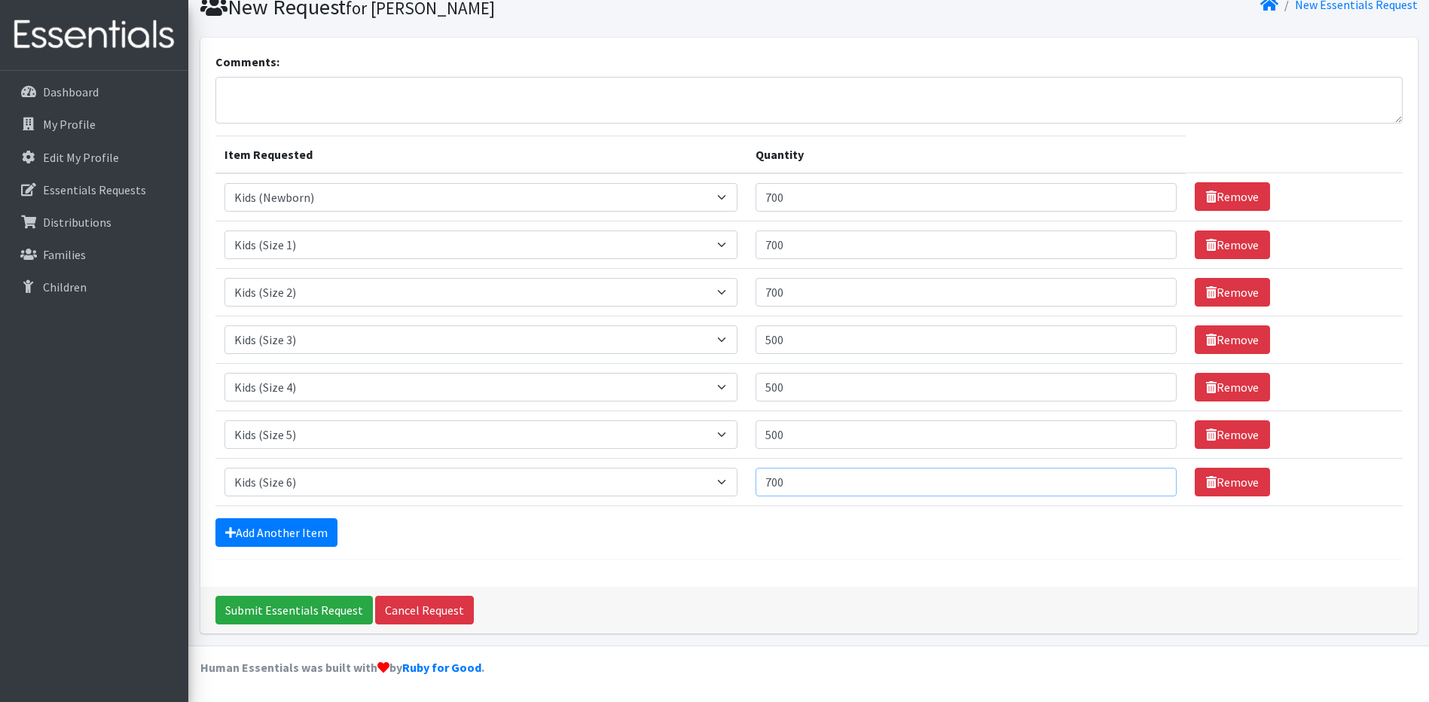
drag, startPoint x: 801, startPoint y: 481, endPoint x: 741, endPoint y: 479, distance: 60.3
click at [741, 479] on tr "Item Requested Select an item Baby Formula Kids (Newborn) Kids (Preemie) Kids (…" at bounding box center [808, 481] width 1187 height 47
type input "500"
click at [215, 596] on input "Submit Essentials Request" at bounding box center [293, 610] width 157 height 29
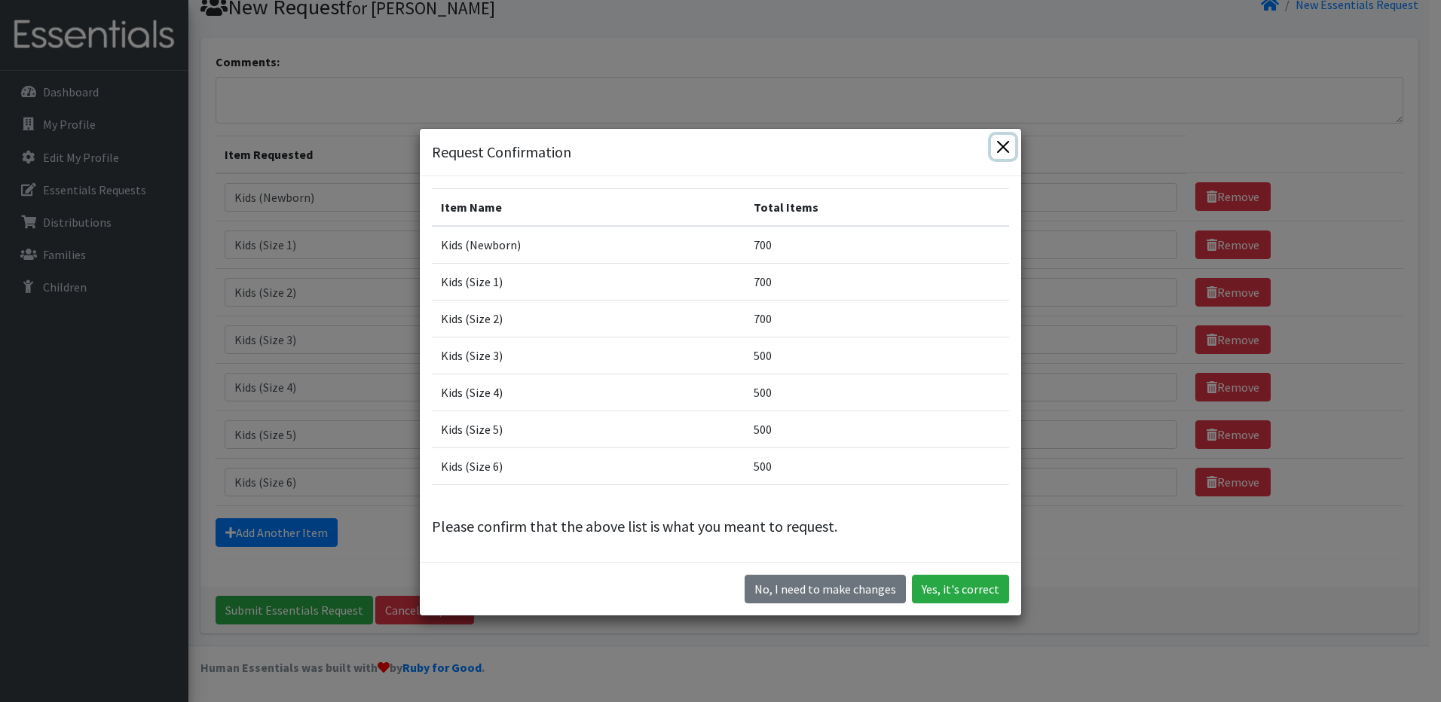
click at [993, 144] on button "Close" at bounding box center [1003, 147] width 24 height 24
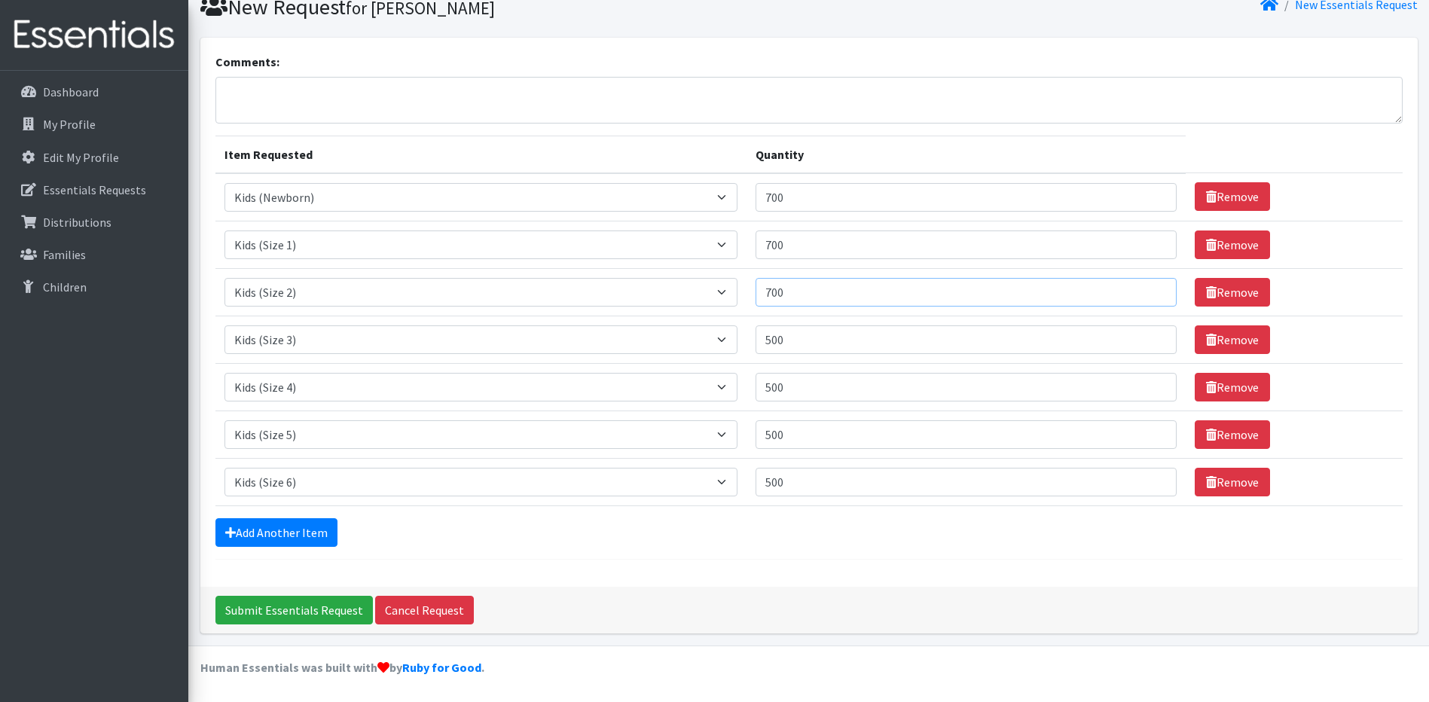
drag, startPoint x: 797, startPoint y: 289, endPoint x: 748, endPoint y: 291, distance: 49.0
click at [748, 291] on tr "Item Requested Select an item Baby Formula Kids (Newborn) Kids (Preemie) Kids (…" at bounding box center [808, 291] width 1187 height 47
type input "500"
click at [860, 409] on td "Quantity 500" at bounding box center [966, 386] width 439 height 47
click at [248, 545] on link "Add Another Item" at bounding box center [276, 532] width 122 height 29
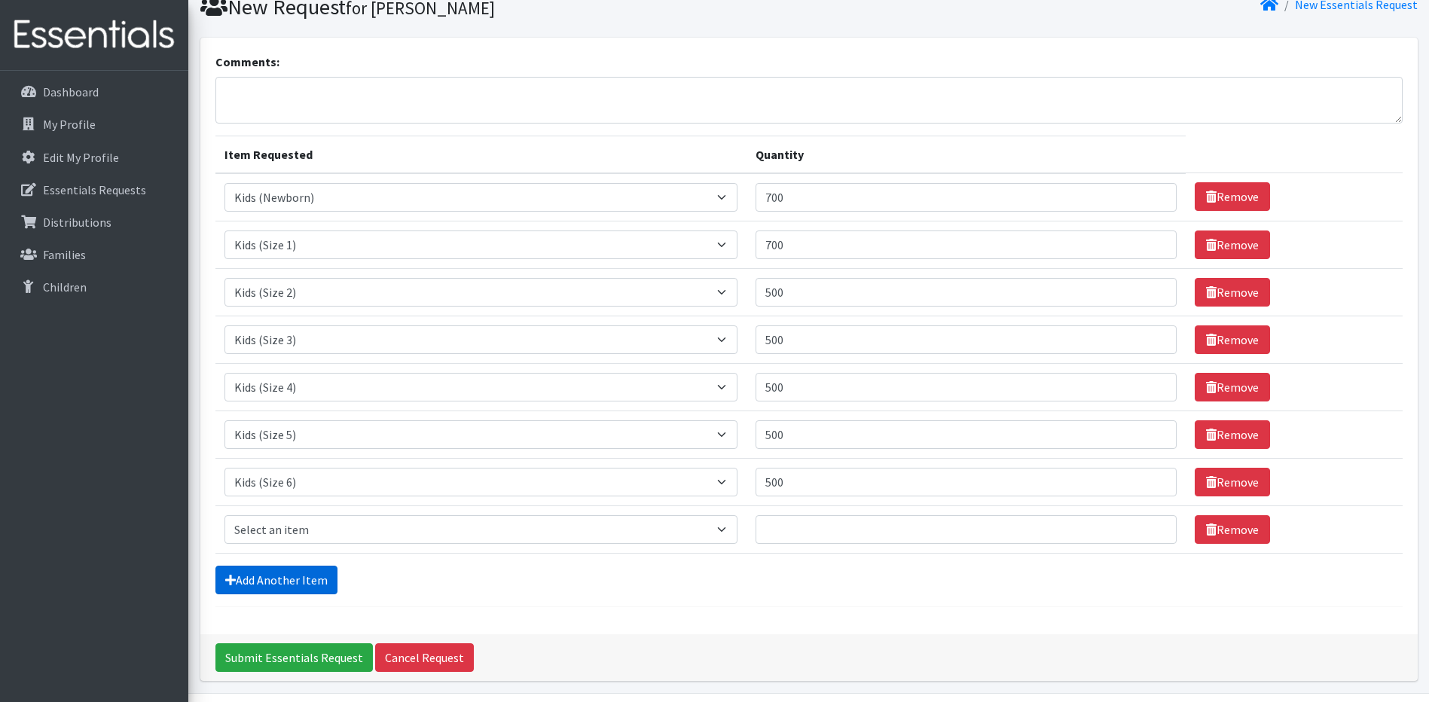
scroll to position [108, 0]
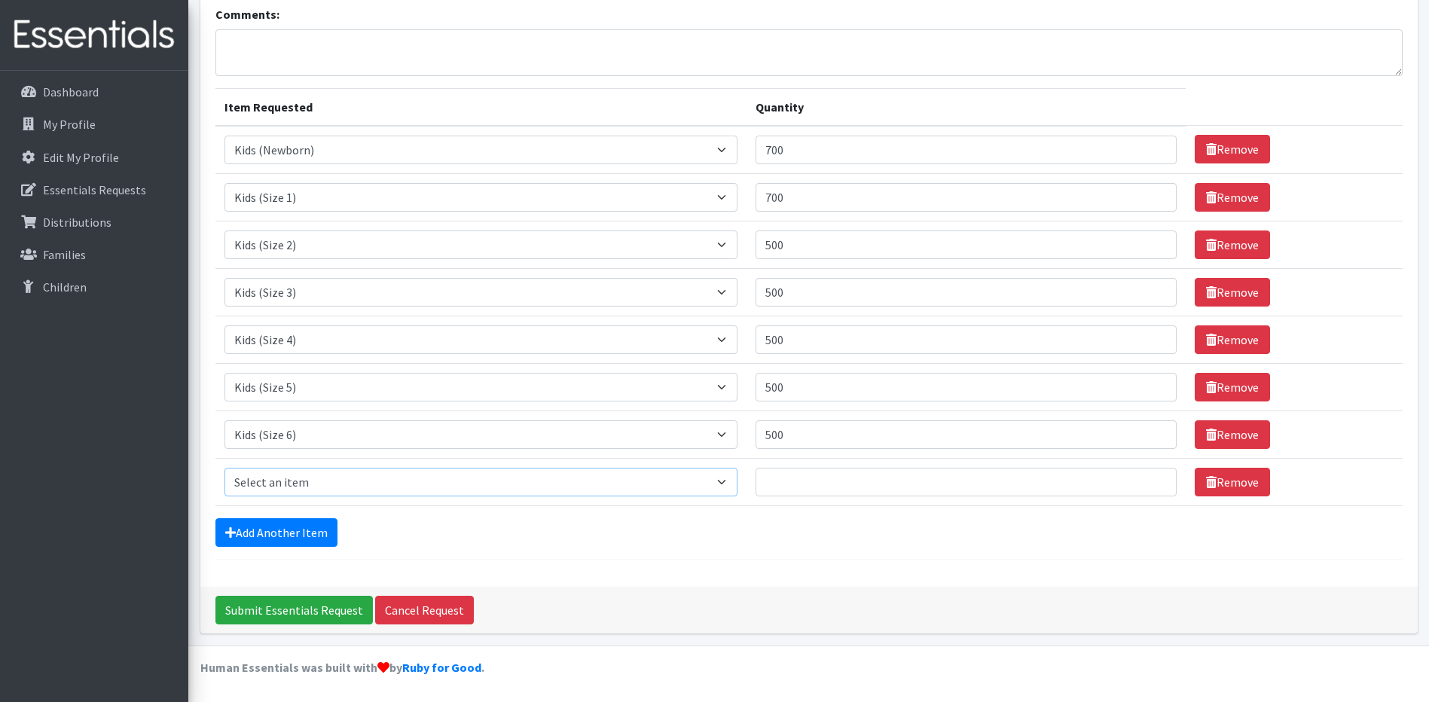
click at [289, 487] on select "Select an item Baby Formula Kids (Newborn) Kids (Preemie) Kids (Size 1) Kids (S…" at bounding box center [482, 482] width 514 height 29
select select "456"
click at [225, 468] on select "Select an item Baby Formula Kids (Newborn) Kids (Preemie) Kids (Size 1) Kids (S…" at bounding box center [482, 482] width 514 height 29
click at [791, 488] on input "Quantity" at bounding box center [966, 482] width 421 height 29
type input "100"
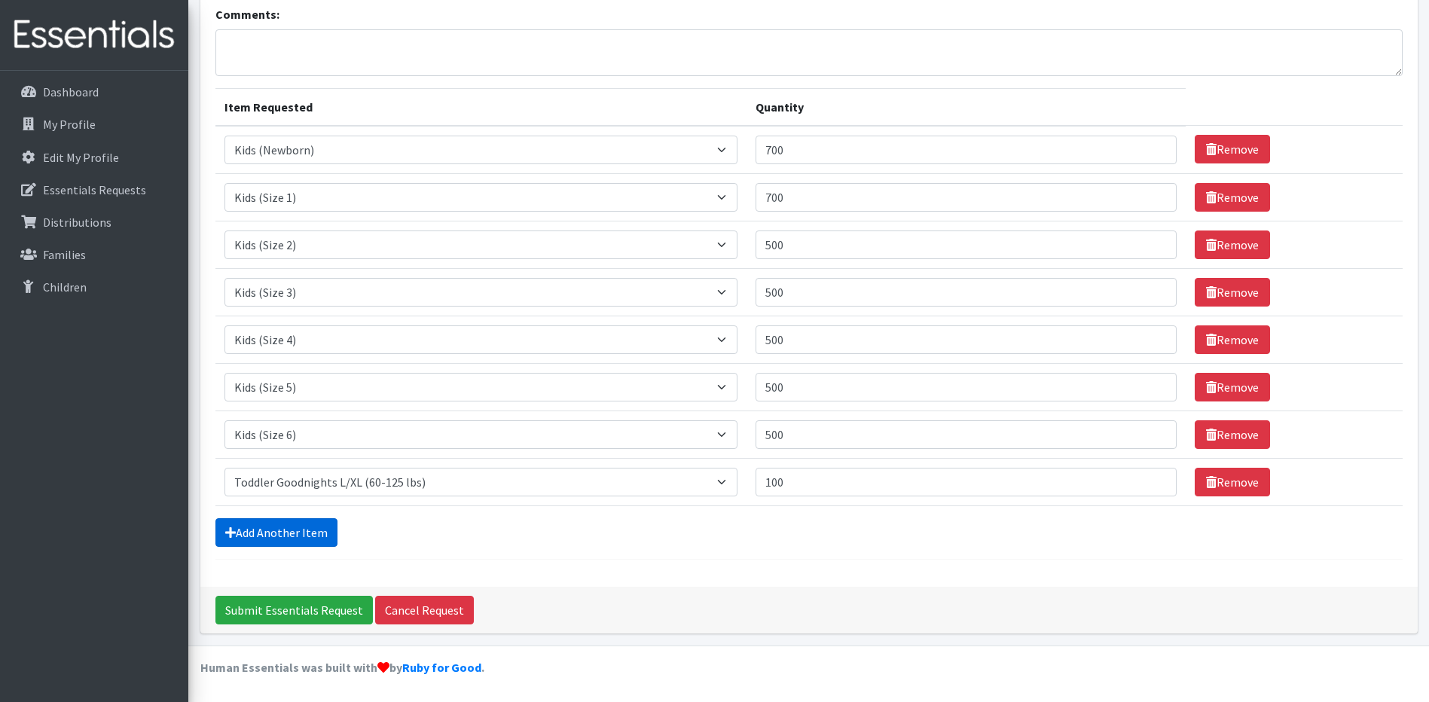
click at [258, 538] on link "Add Another Item" at bounding box center [276, 532] width 122 height 29
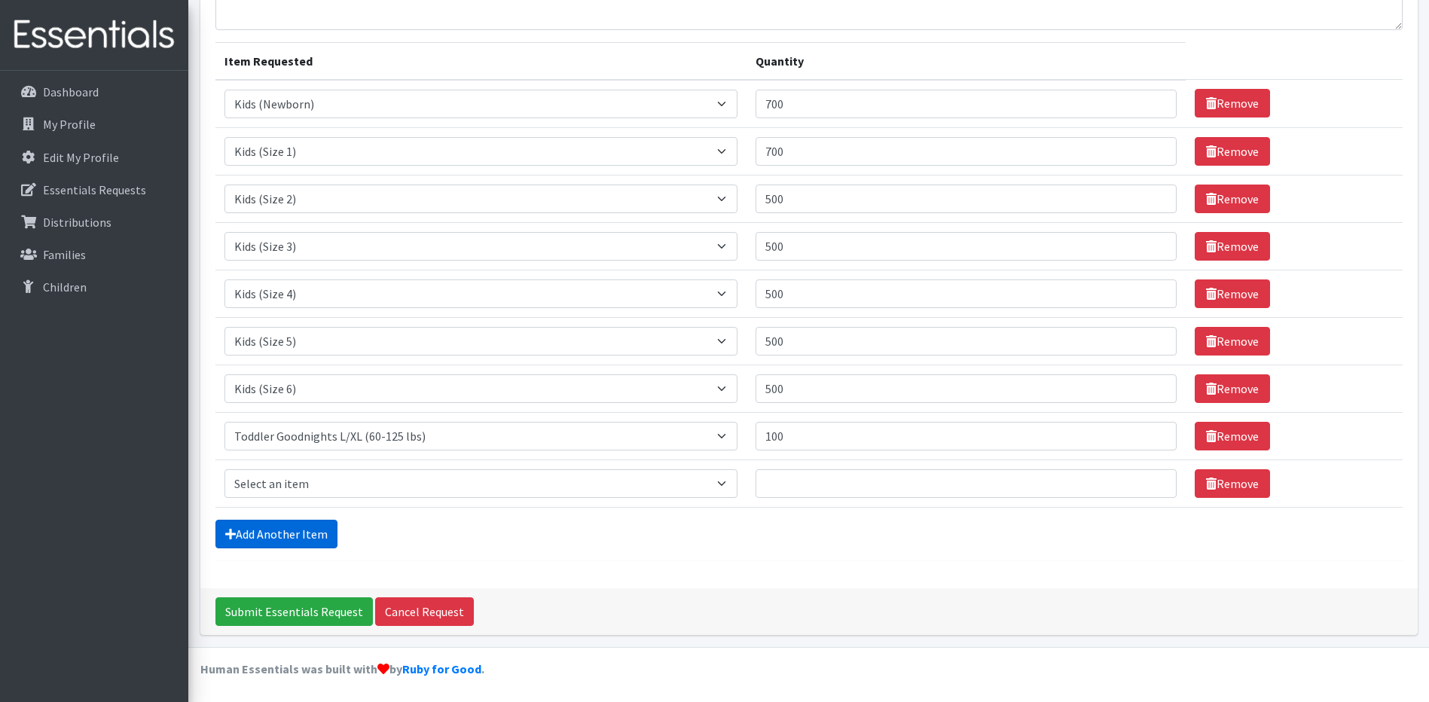
scroll to position [155, 0]
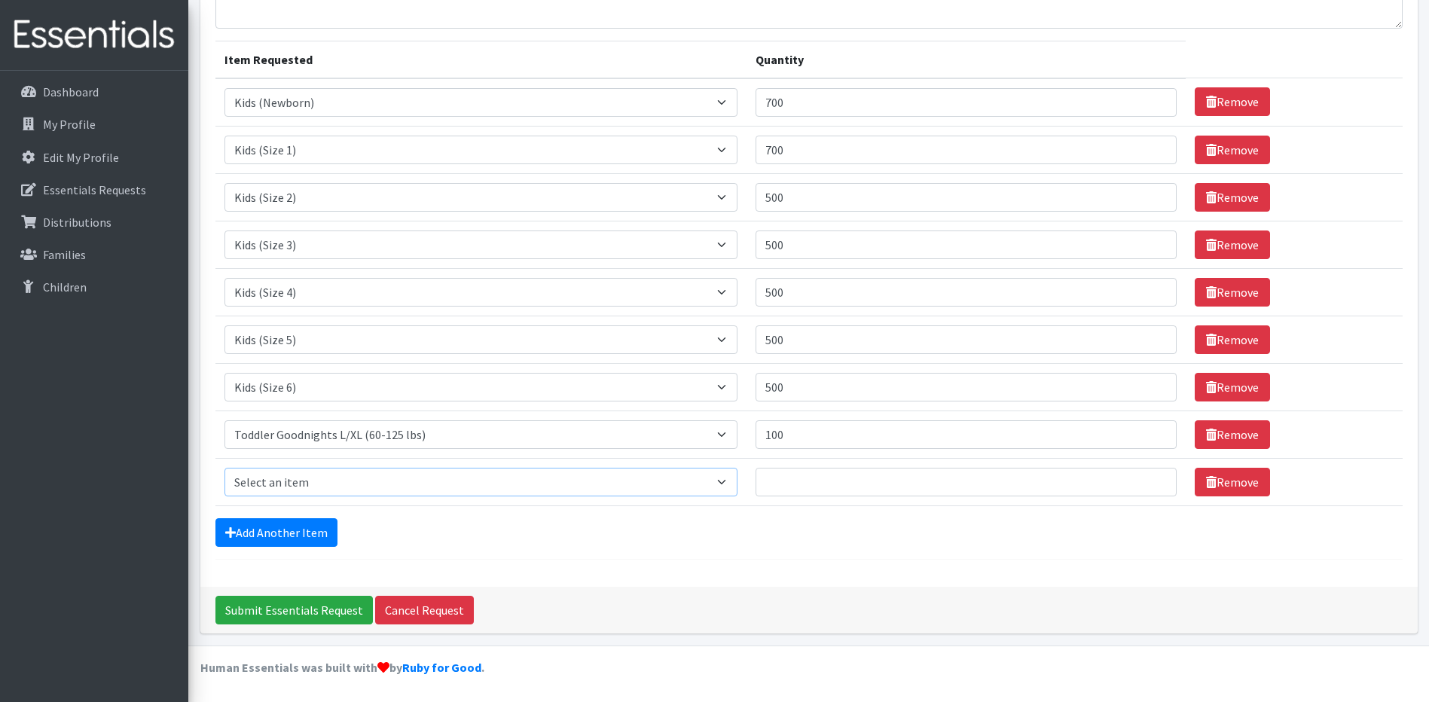
click at [291, 475] on select "Select an item Baby Formula Kids (Newborn) Kids (Preemie) Kids (Size 1) Kids (S…" at bounding box center [482, 482] width 514 height 29
select select "436"
click at [225, 468] on select "Select an item Baby Formula Kids (Newborn) Kids (Preemie) Kids (Size 1) Kids (S…" at bounding box center [482, 482] width 514 height 29
click at [786, 475] on input "Quantity" at bounding box center [966, 482] width 421 height 29
type input "50"
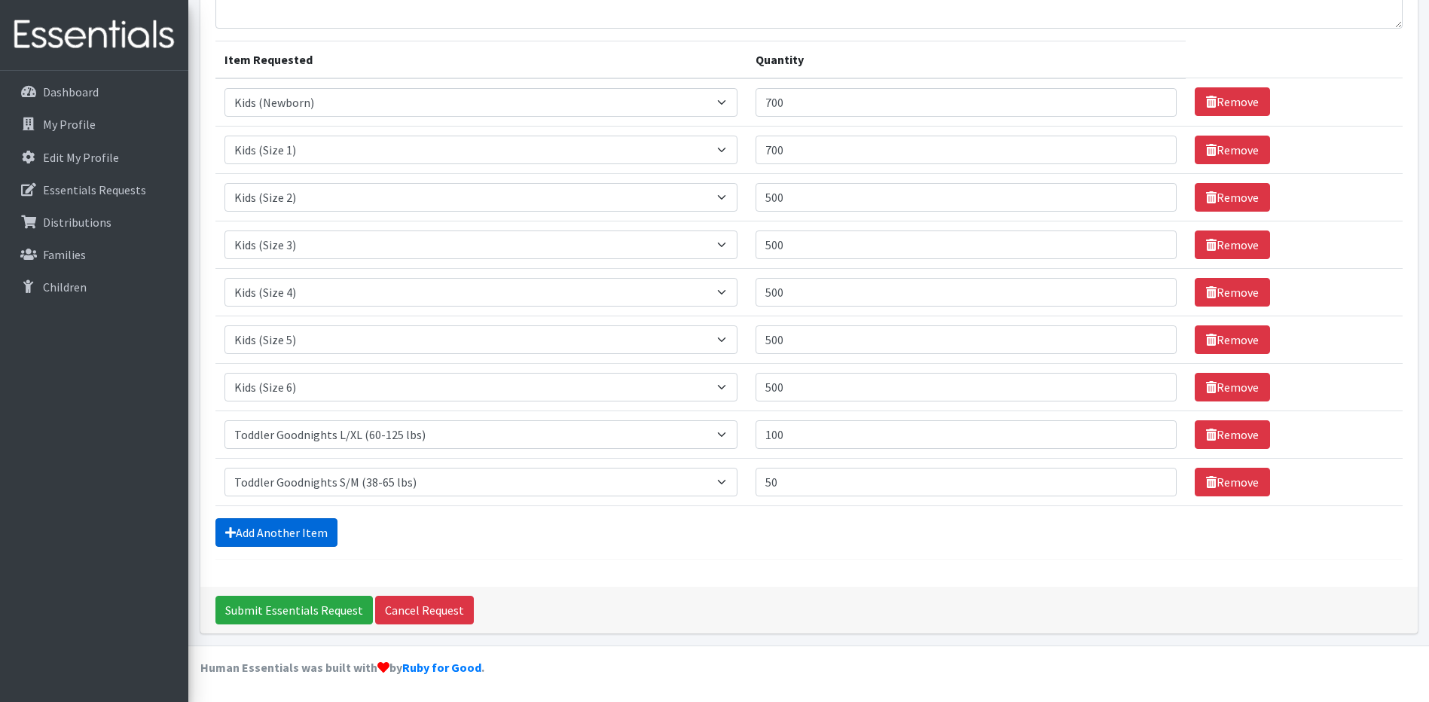
click at [268, 536] on link "Add Another Item" at bounding box center [276, 532] width 122 height 29
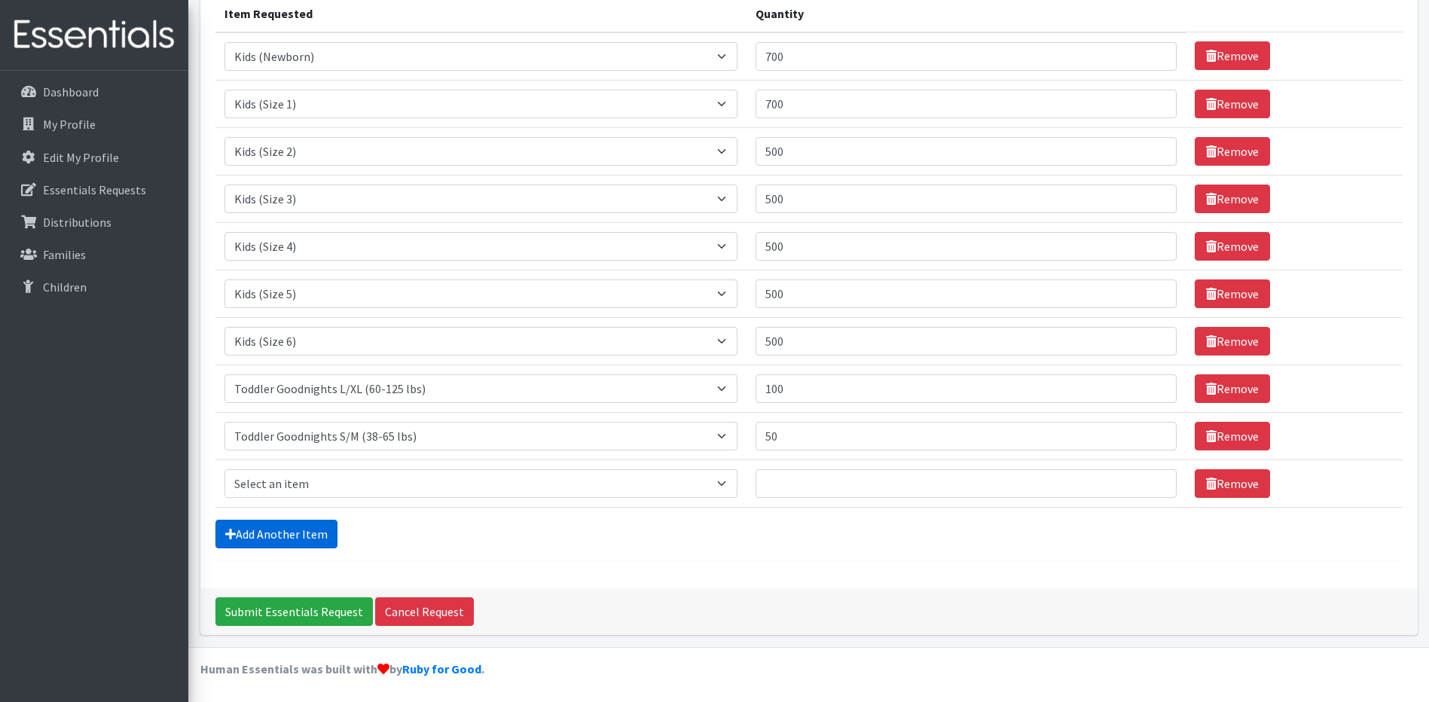
scroll to position [203, 0]
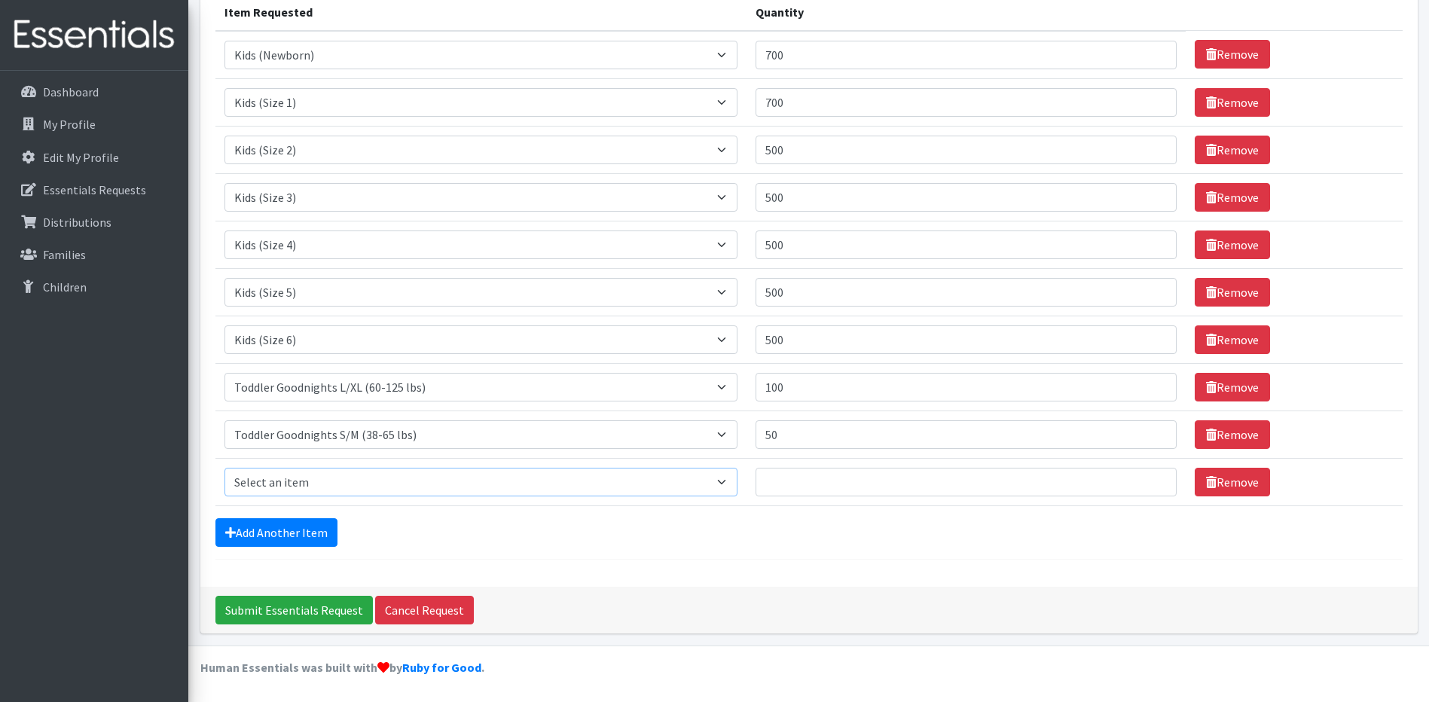
click at [286, 486] on select "Select an item Baby Formula Kids (Newborn) Kids (Preemie) Kids (Size 1) Kids (S…" at bounding box center [482, 482] width 514 height 29
select select "444"
click at [225, 468] on select "Select an item Baby Formula Kids (Newborn) Kids (Preemie) Kids (Size 1) Kids (S…" at bounding box center [482, 482] width 514 height 29
click at [776, 486] on input "Quantity" at bounding box center [966, 482] width 421 height 29
type input "50"
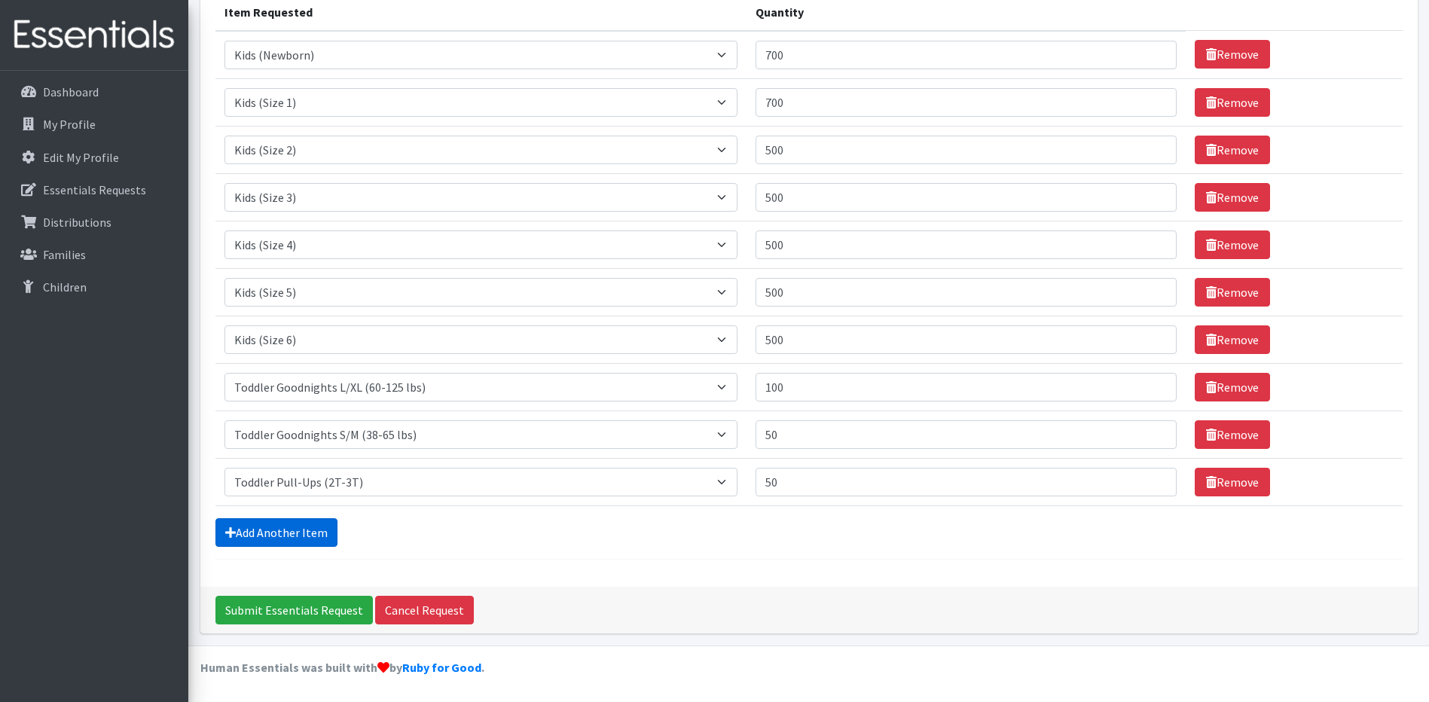
click at [249, 523] on link "Add Another Item" at bounding box center [276, 532] width 122 height 29
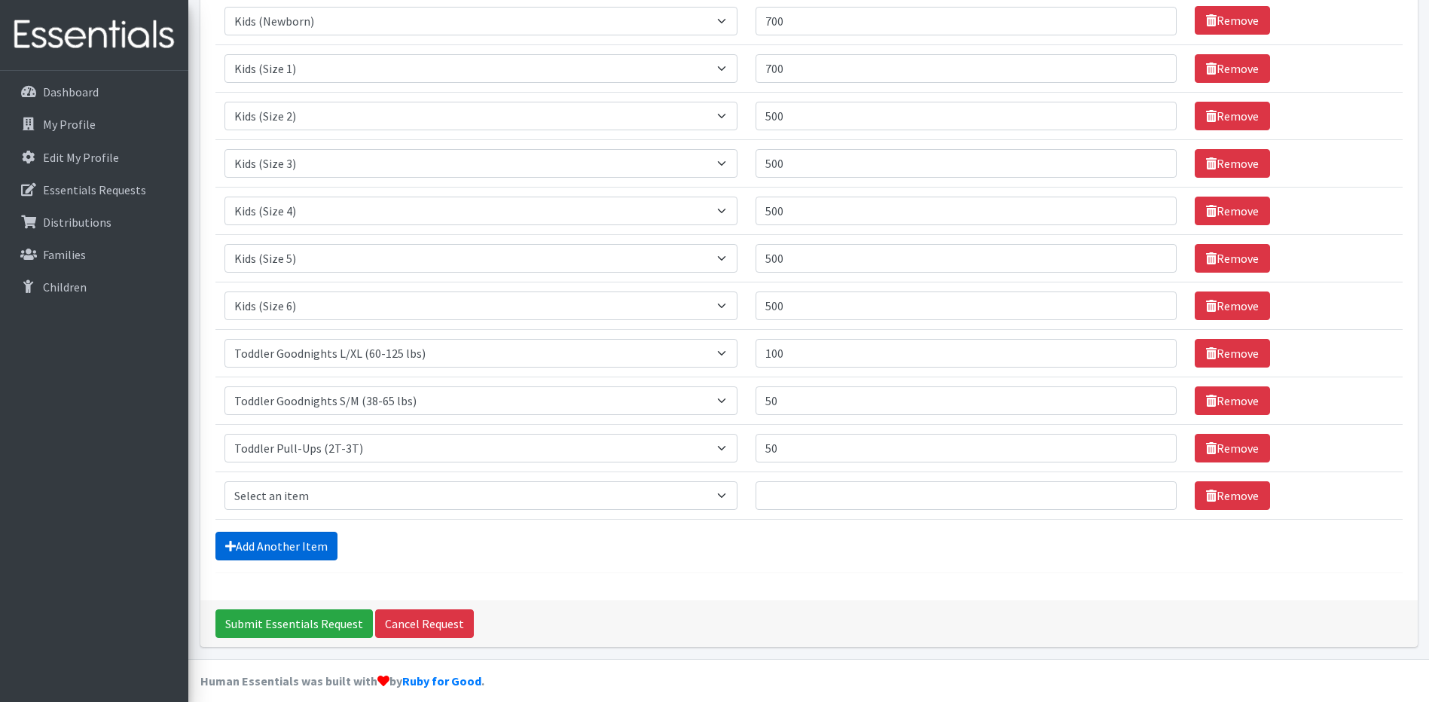
scroll to position [250, 0]
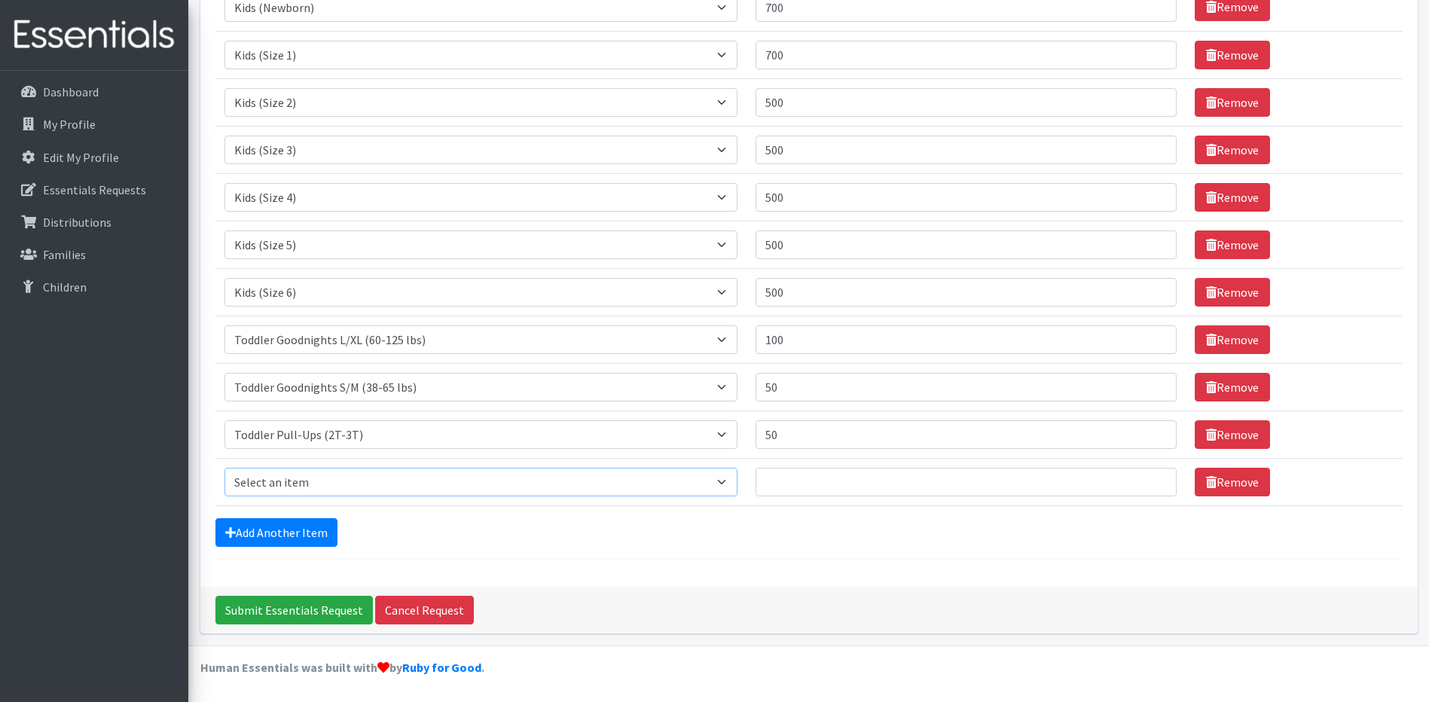
drag, startPoint x: 273, startPoint y: 489, endPoint x: 400, endPoint y: 499, distance: 127.7
click at [277, 489] on select "Select an item Baby Formula Kids (Newborn) Kids (Preemie) Kids (Size 1) Kids (S…" at bounding box center [482, 482] width 514 height 29
click at [799, 473] on input "Quantity" at bounding box center [966, 482] width 421 height 29
type input "50"
click at [757, 520] on div "Add Another Item" at bounding box center [808, 532] width 1187 height 29
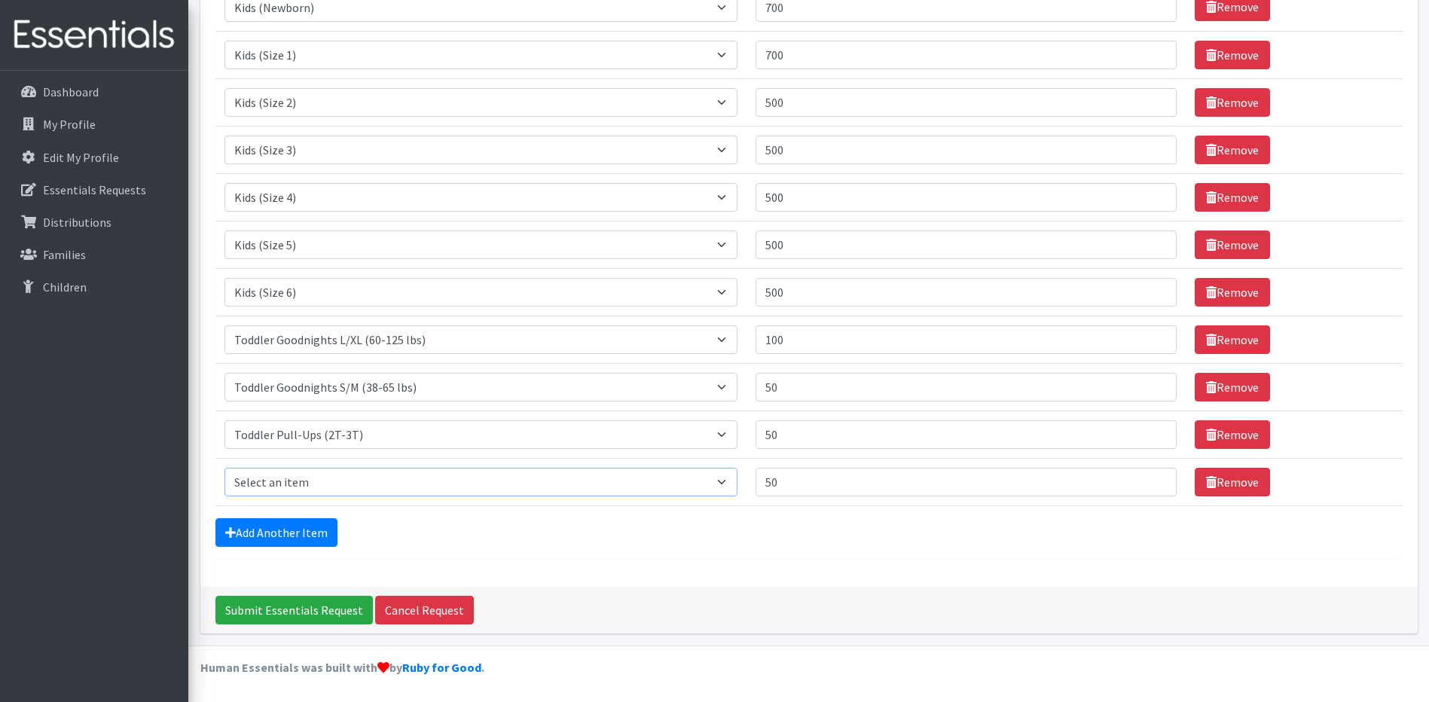
click at [416, 475] on select "Select an item Baby Formula Kids (Newborn) Kids (Preemie) Kids (Size 1) Kids (S…" at bounding box center [482, 482] width 514 height 29
select select "446"
click at [225, 468] on select "Select an item Baby Formula Kids (Newborn) Kids (Preemie) Kids (Size 1) Kids (S…" at bounding box center [482, 482] width 514 height 29
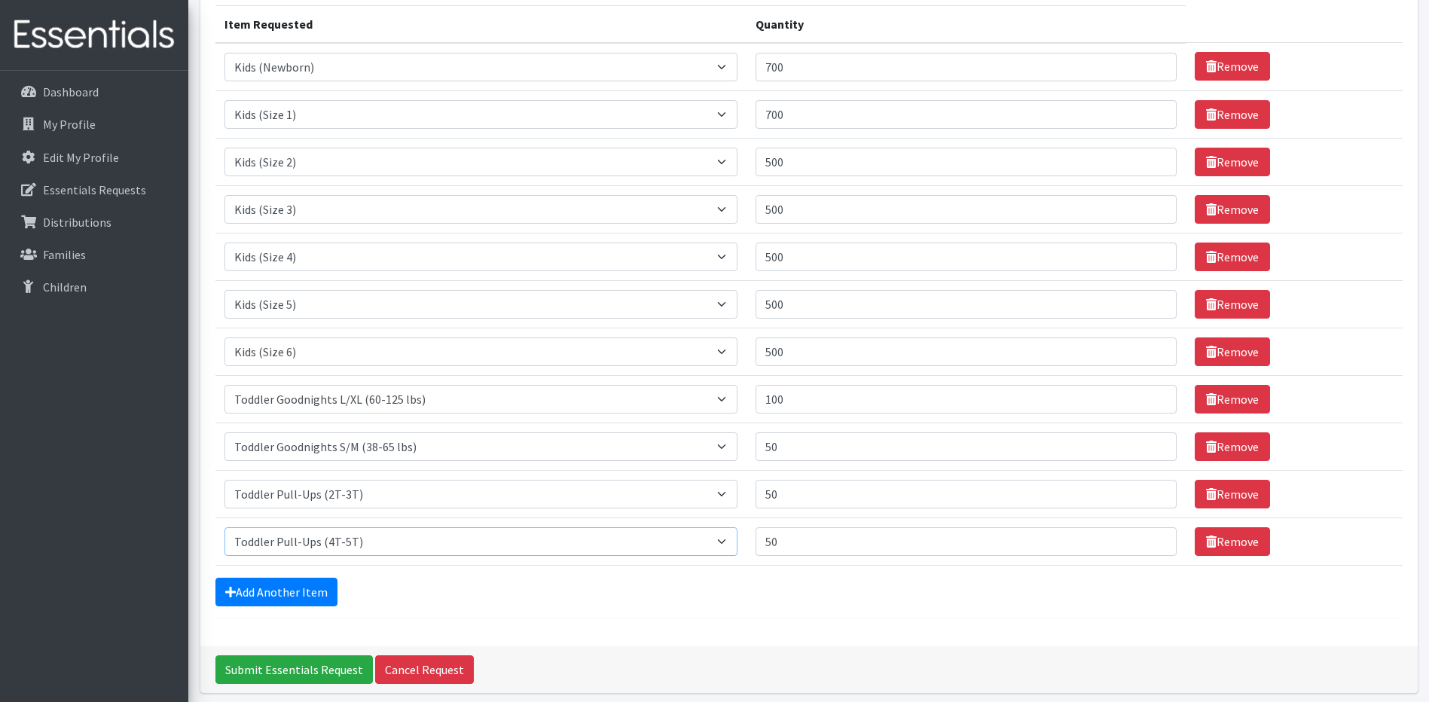
scroll to position [99, 0]
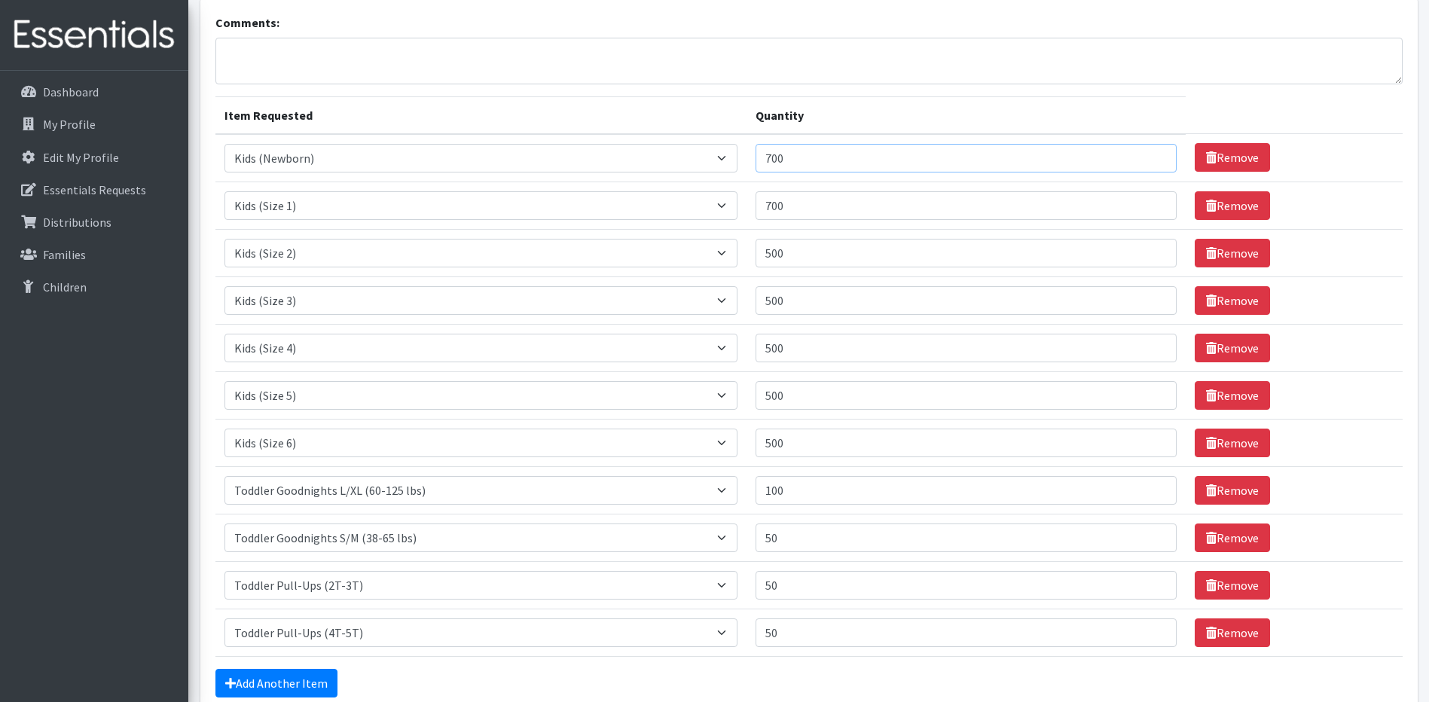
drag, startPoint x: 799, startPoint y: 157, endPoint x: 757, endPoint y: 157, distance: 41.4
click at [757, 157] on td "Quantity 700" at bounding box center [966, 158] width 439 height 48
type input "800"
drag, startPoint x: 815, startPoint y: 209, endPoint x: 735, endPoint y: 209, distance: 80.6
click at [735, 209] on tr "Item Requested Select an item Baby Formula Kids (Newborn) Kids (Preemie) Kids (…" at bounding box center [808, 205] width 1187 height 47
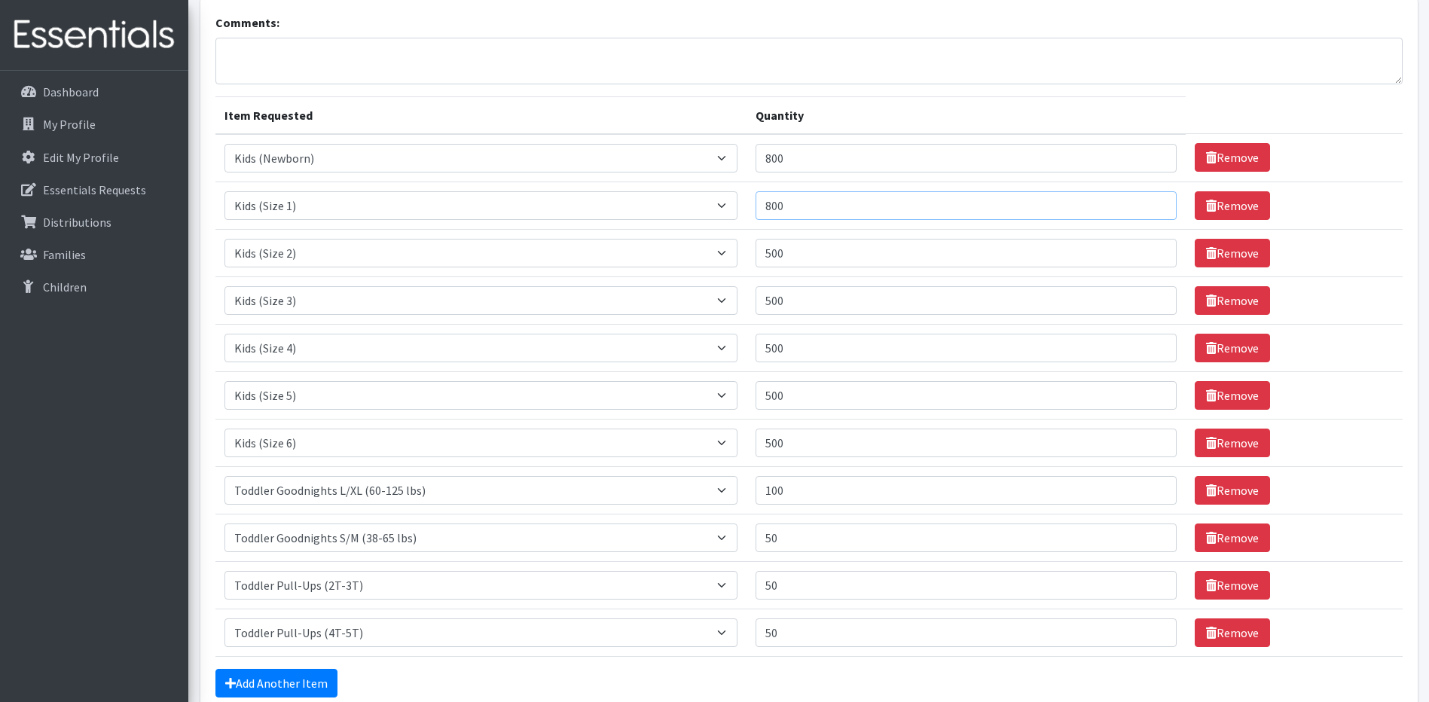
type input "800"
click at [900, 452] on input "500" at bounding box center [966, 443] width 421 height 29
drag, startPoint x: 814, startPoint y: 256, endPoint x: 766, endPoint y: 255, distance: 47.5
click at [766, 255] on input "500" at bounding box center [966, 253] width 421 height 29
type input "700"
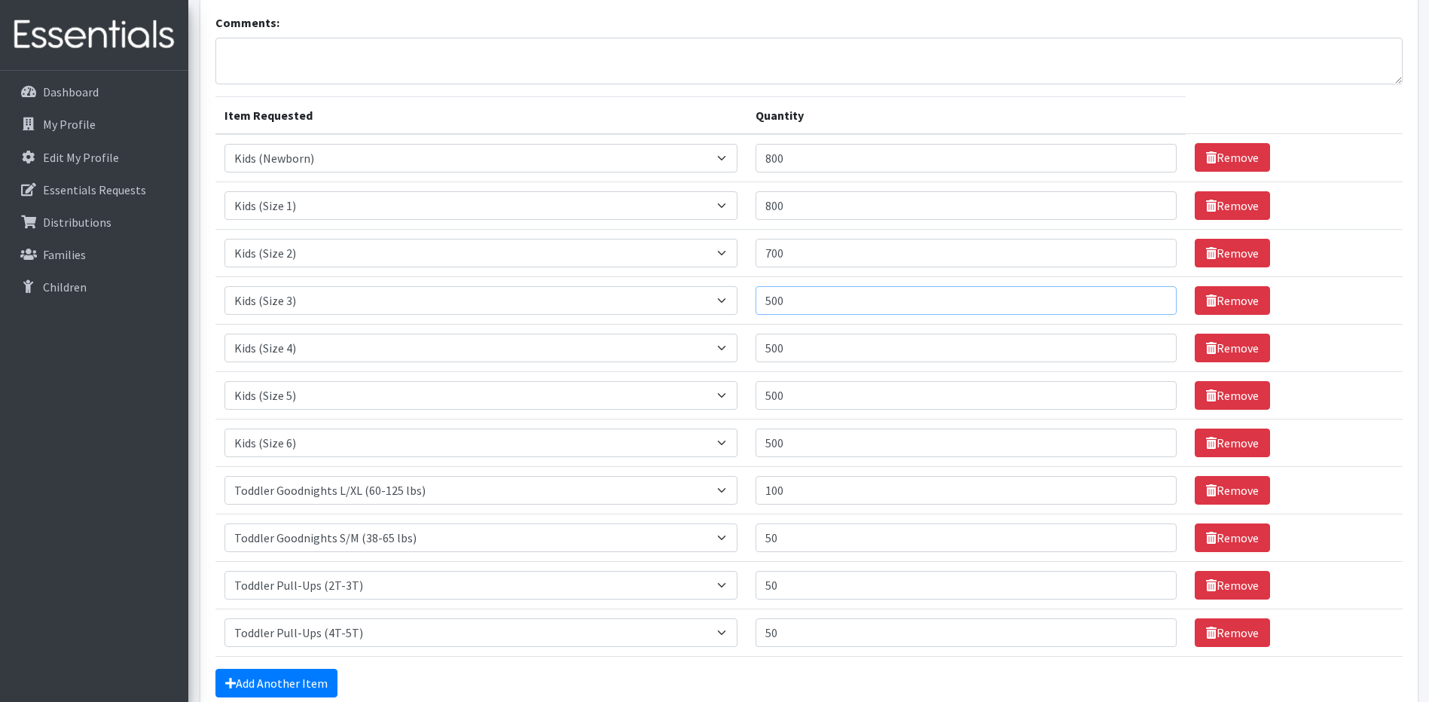
click at [806, 300] on input "500" at bounding box center [966, 300] width 421 height 29
drag, startPoint x: 805, startPoint y: 300, endPoint x: 758, endPoint y: 298, distance: 47.5
click at [758, 298] on td "Quantity 500" at bounding box center [966, 300] width 439 height 47
type input "600"
click at [855, 370] on td "Quantity 500" at bounding box center [966, 347] width 439 height 47
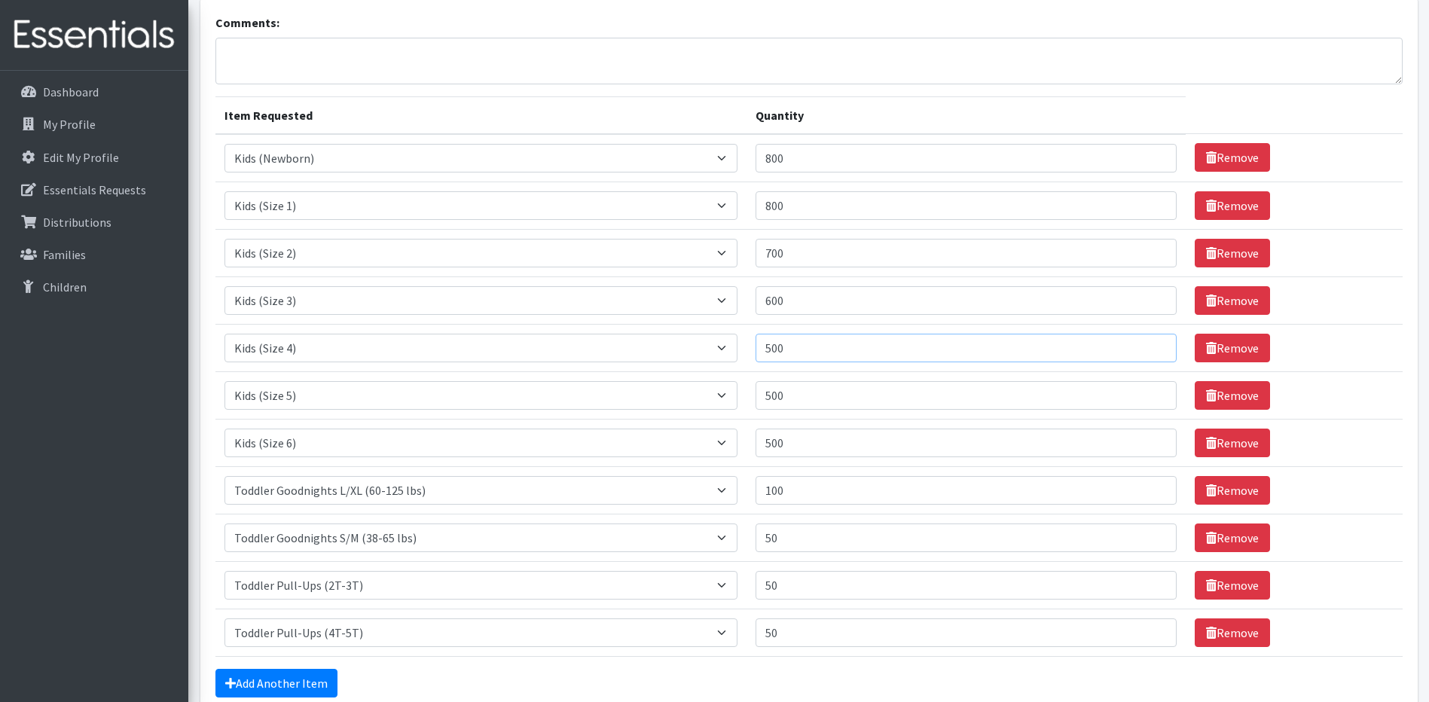
drag, startPoint x: 805, startPoint y: 348, endPoint x: 769, endPoint y: 343, distance: 36.5
click at [769, 343] on input "500" at bounding box center [966, 348] width 421 height 29
type input "600"
click at [821, 413] on td "Quantity 500" at bounding box center [966, 394] width 439 height 47
drag, startPoint x: 817, startPoint y: 410, endPoint x: 754, endPoint y: 399, distance: 64.3
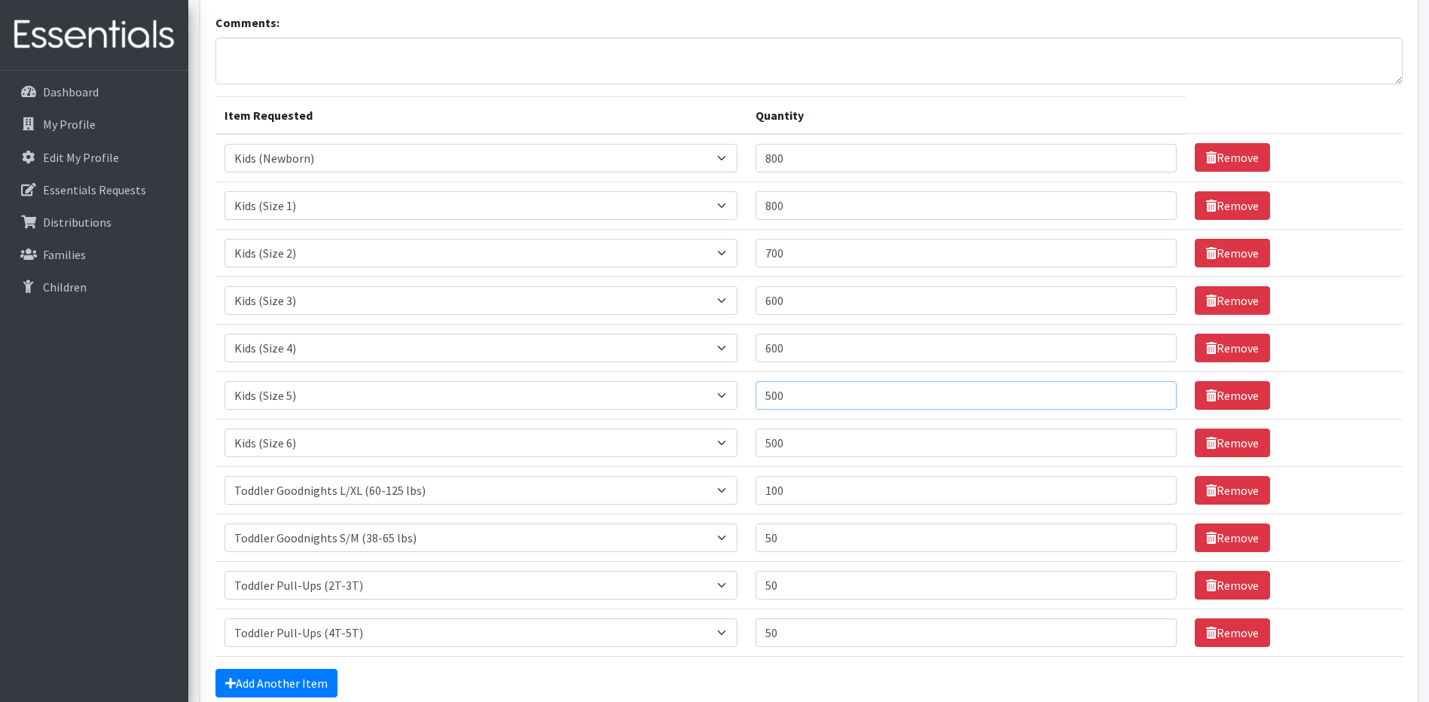
click at [754, 399] on tr "Item Requested Select an item Baby Formula Kids (Newborn) Kids (Preemie) Kids (…" at bounding box center [808, 394] width 1187 height 47
type input "600"
click at [701, 429] on select "Select an item Baby Formula Kids (Newborn) Kids (Preemie) Kids (Size 1) Kids (S…" at bounding box center [482, 443] width 514 height 29
click at [929, 425] on td "Quantity 500" at bounding box center [966, 442] width 439 height 47
click at [801, 443] on input "500" at bounding box center [966, 443] width 421 height 29
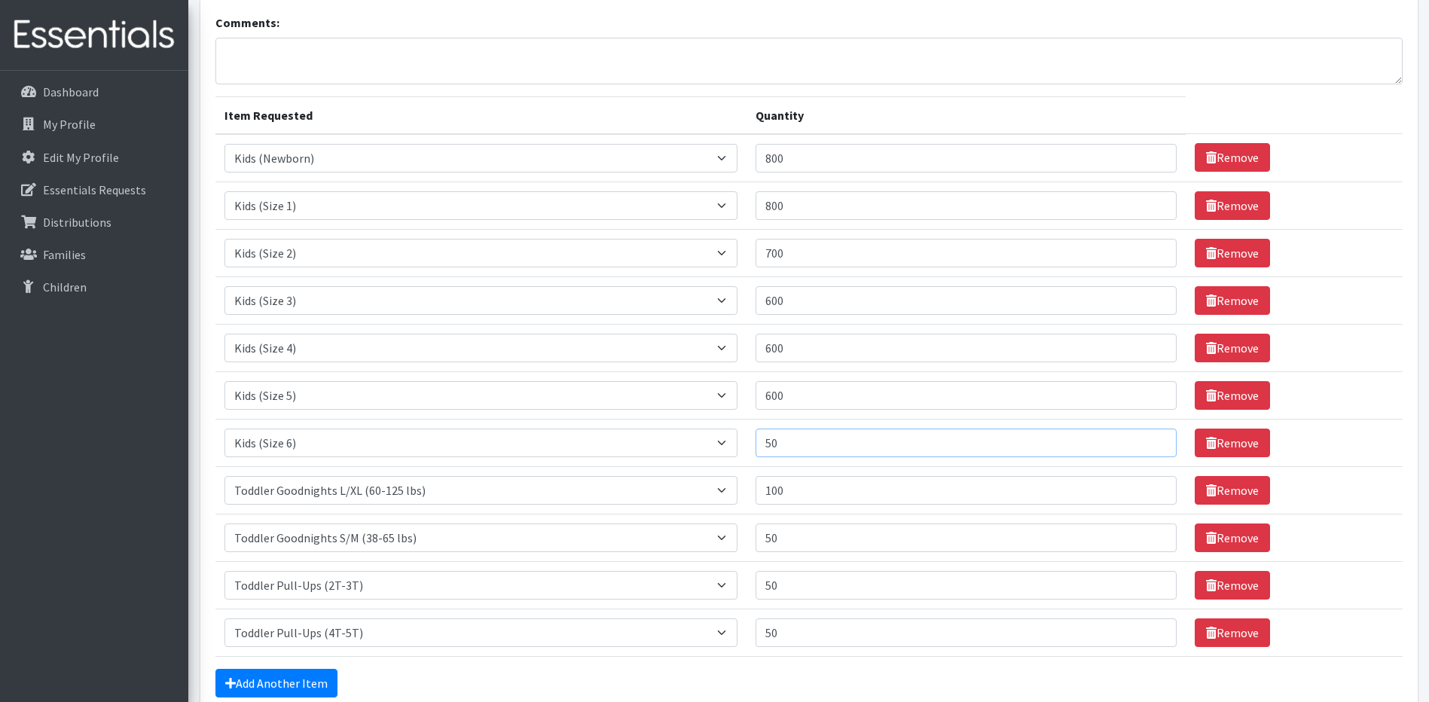
type input "5"
type input "600"
click at [957, 552] on td "Quantity 50" at bounding box center [966, 537] width 439 height 47
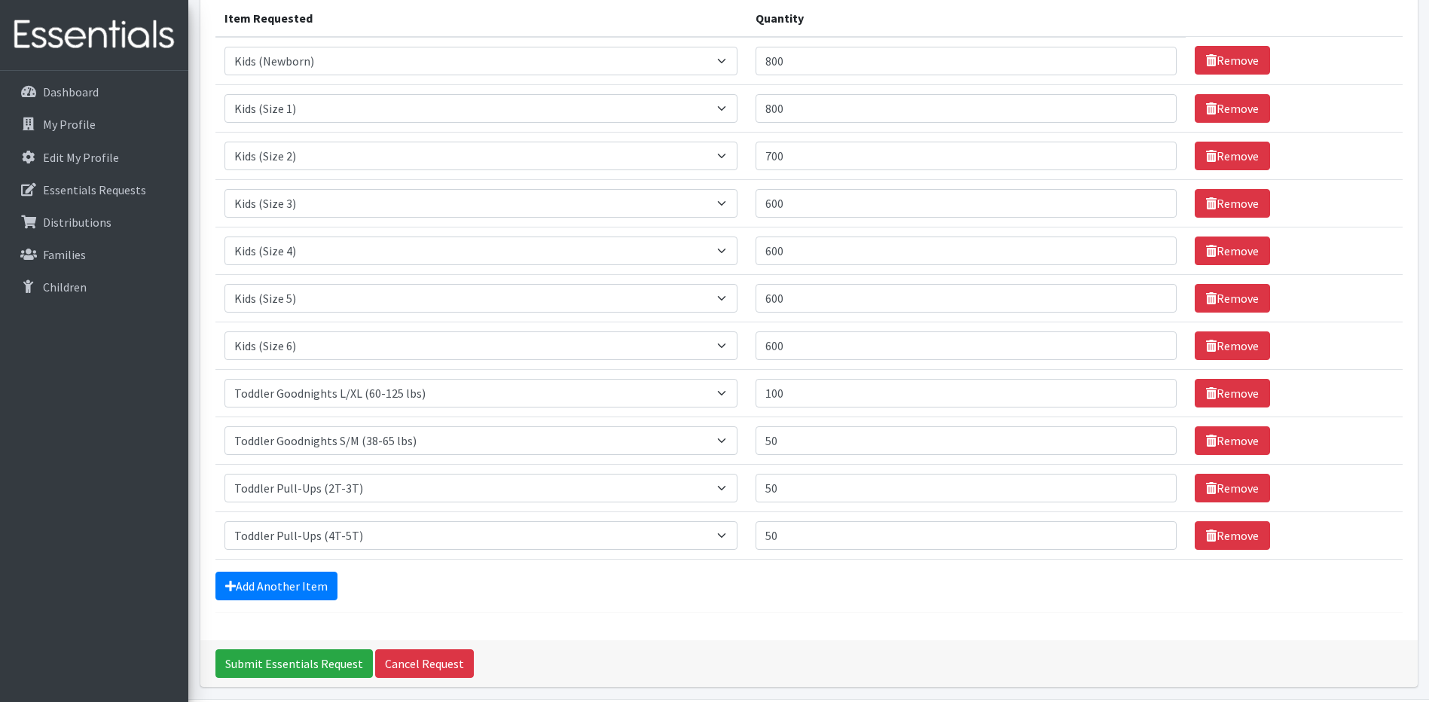
scroll to position [250, 0]
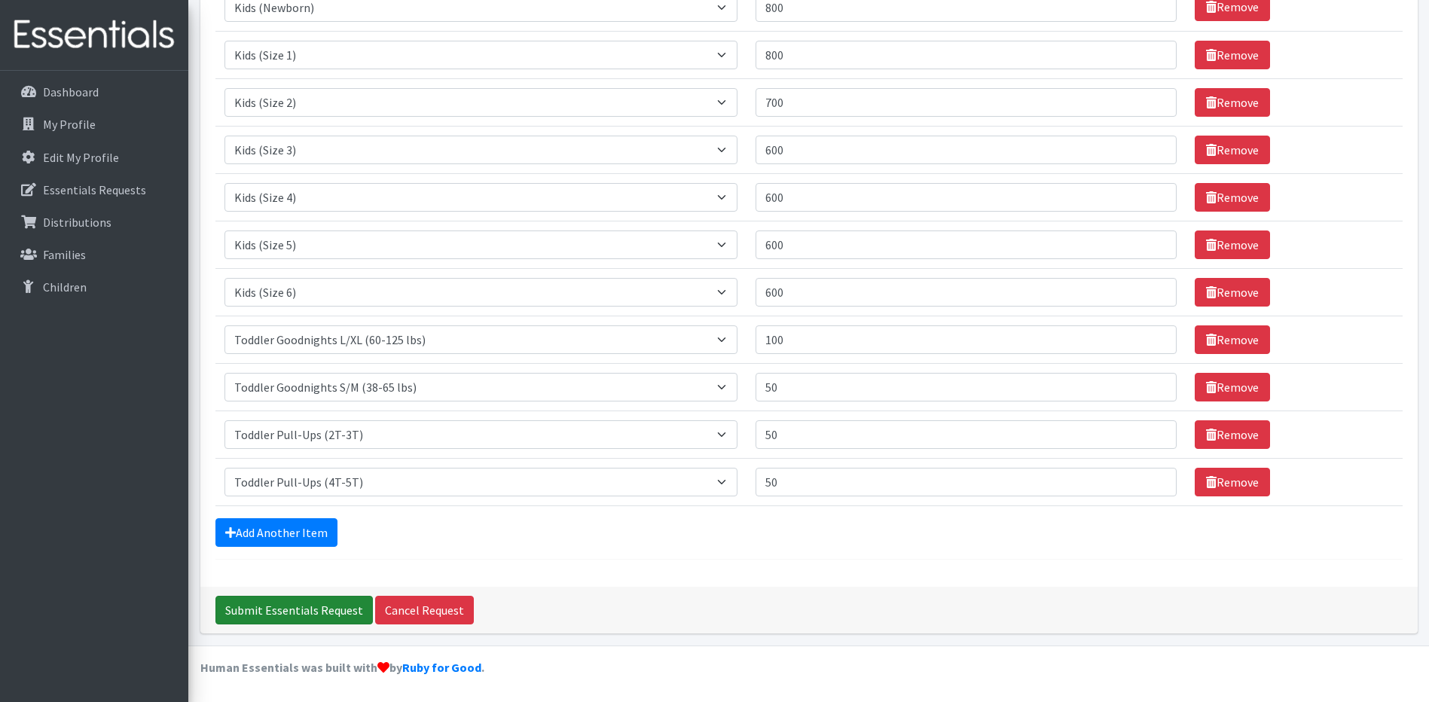
click at [292, 605] on input "Submit Essentials Request" at bounding box center [293, 610] width 157 height 29
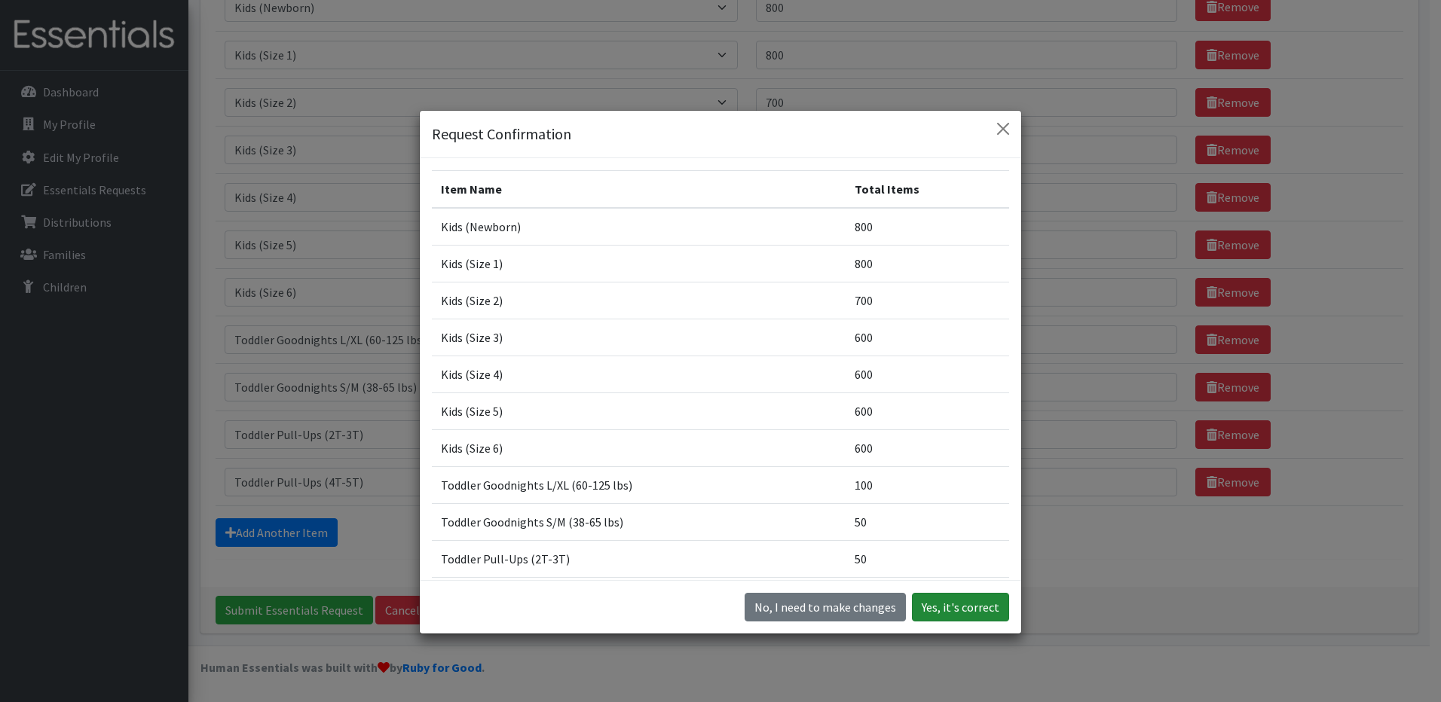
click at [950, 606] on button "Yes, it's correct" at bounding box center [960, 607] width 97 height 29
